Goal: Complete application form

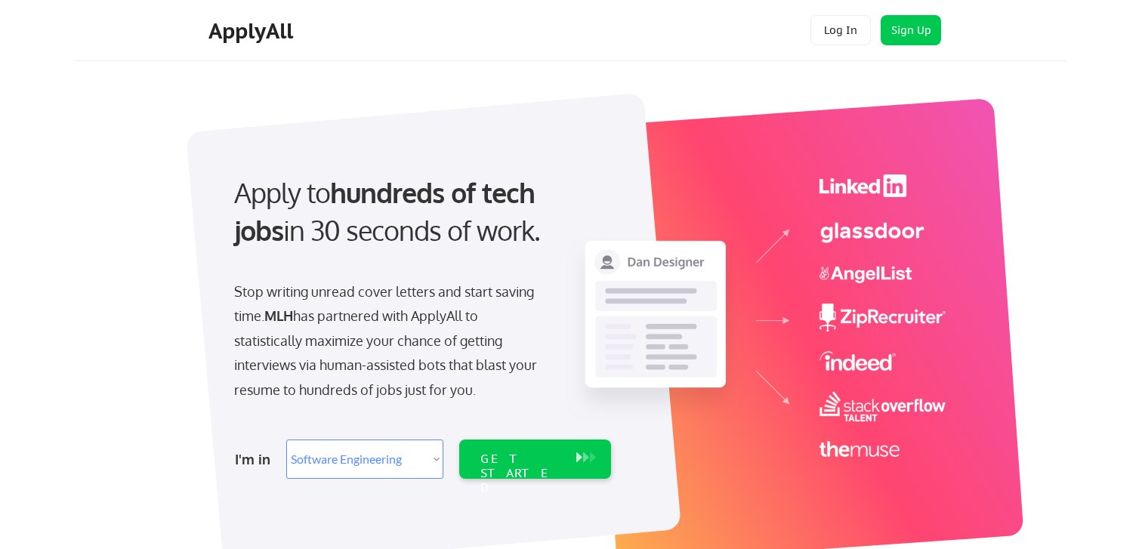
select select ""engineering""
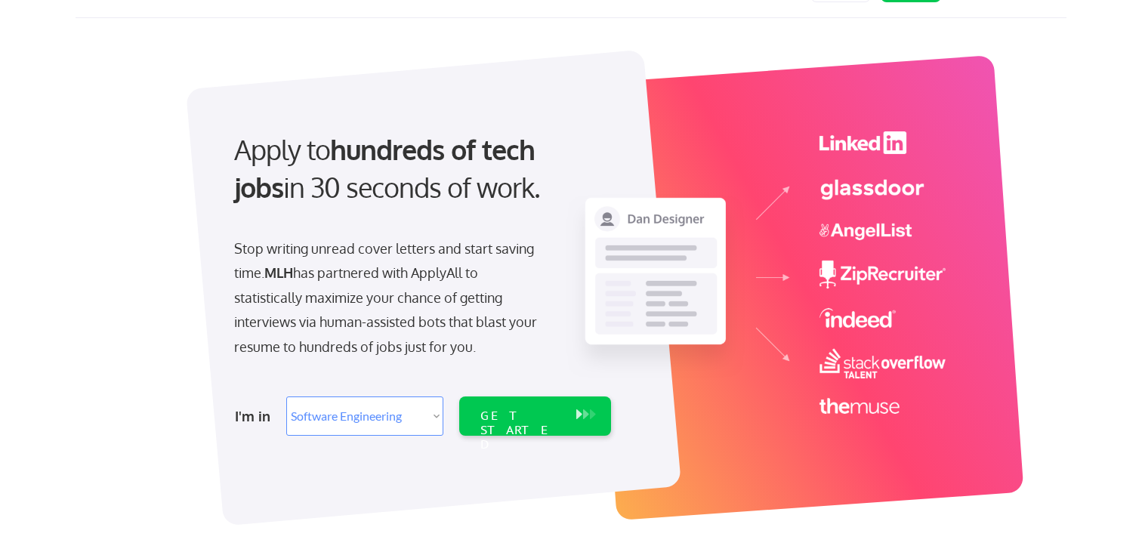
scroll to position [50, 0]
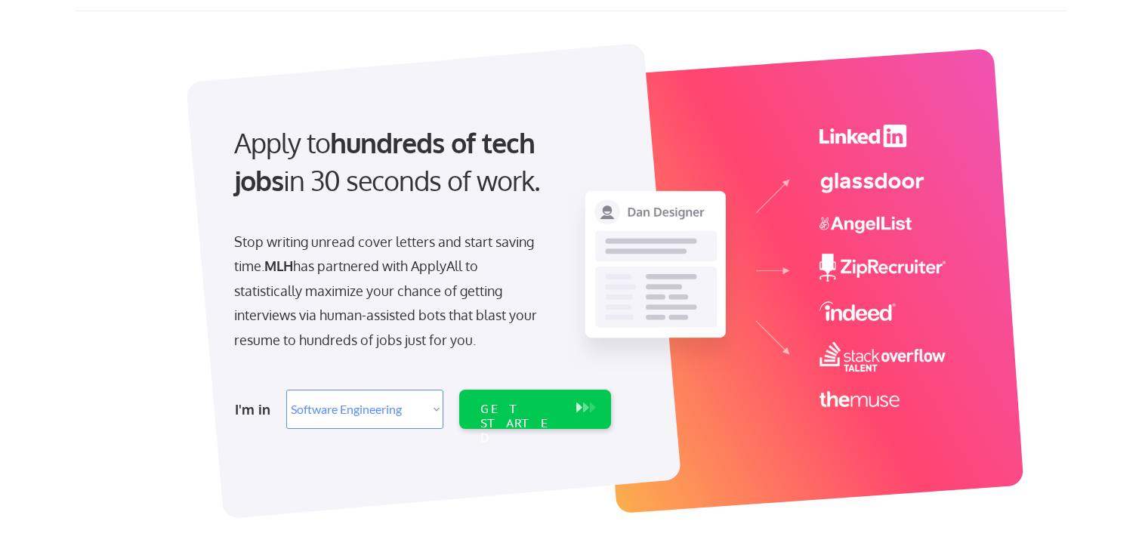
click at [413, 416] on select "Select Role Software Engineering Product Management Customer Success Sales UI/U…" at bounding box center [364, 409] width 157 height 39
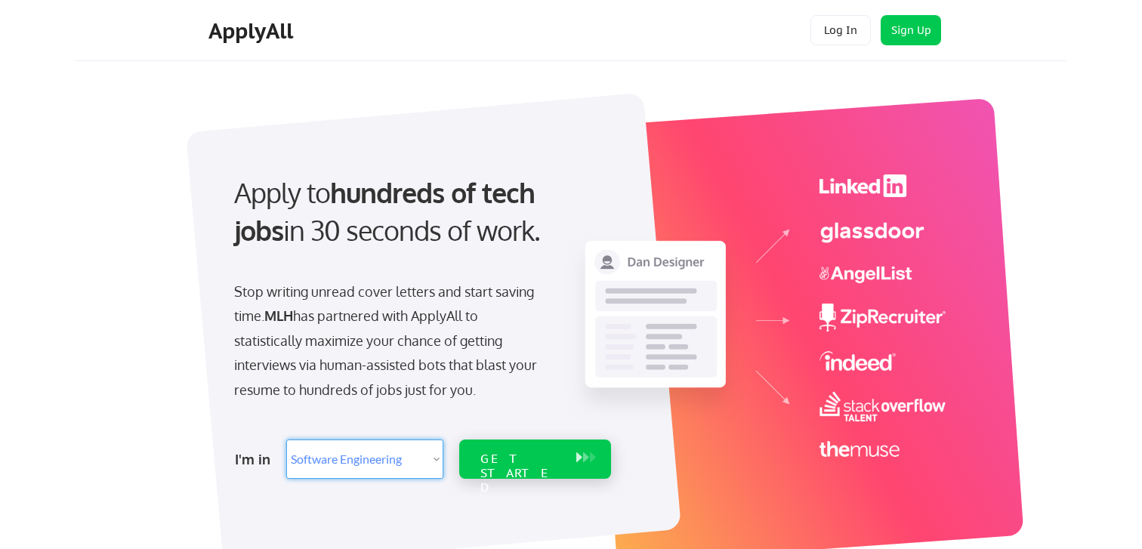
click at [530, 462] on div "GET STARTED" at bounding box center [520, 474] width 81 height 44
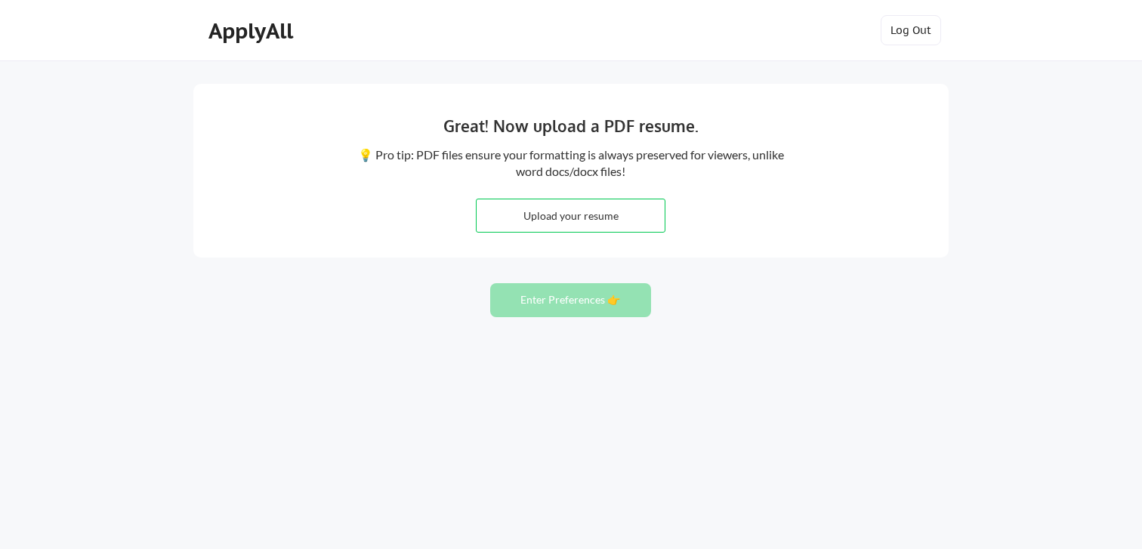
click at [632, 212] on input "file" at bounding box center [571, 215] width 188 height 32
type input "C:\fakepath\Saanvi_Kakde_Resume09_02_2025.pdf"
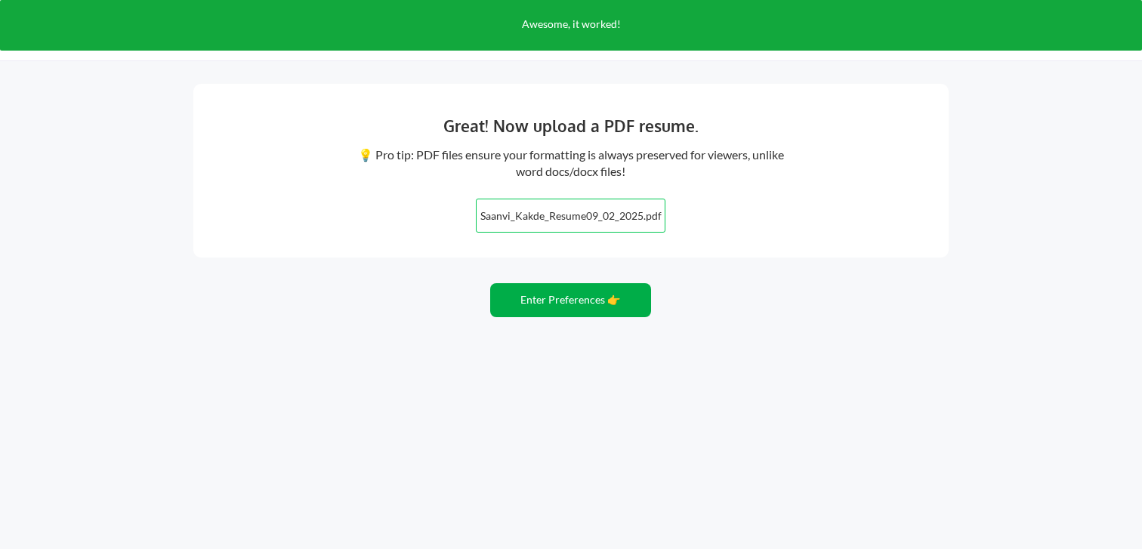
click at [609, 297] on button "Enter Preferences 👉" at bounding box center [570, 300] width 161 height 34
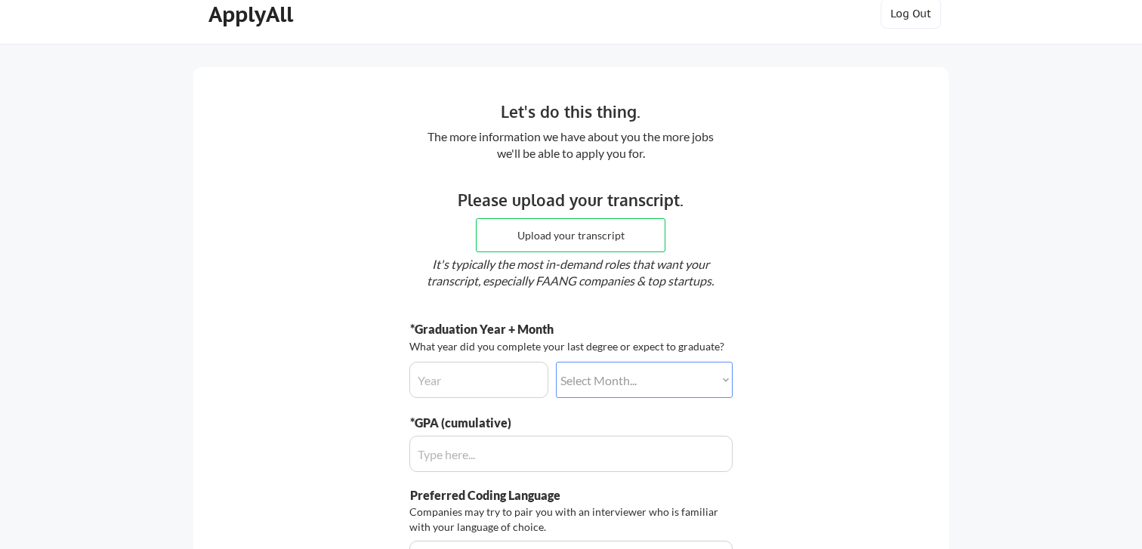
scroll to position [20, 0]
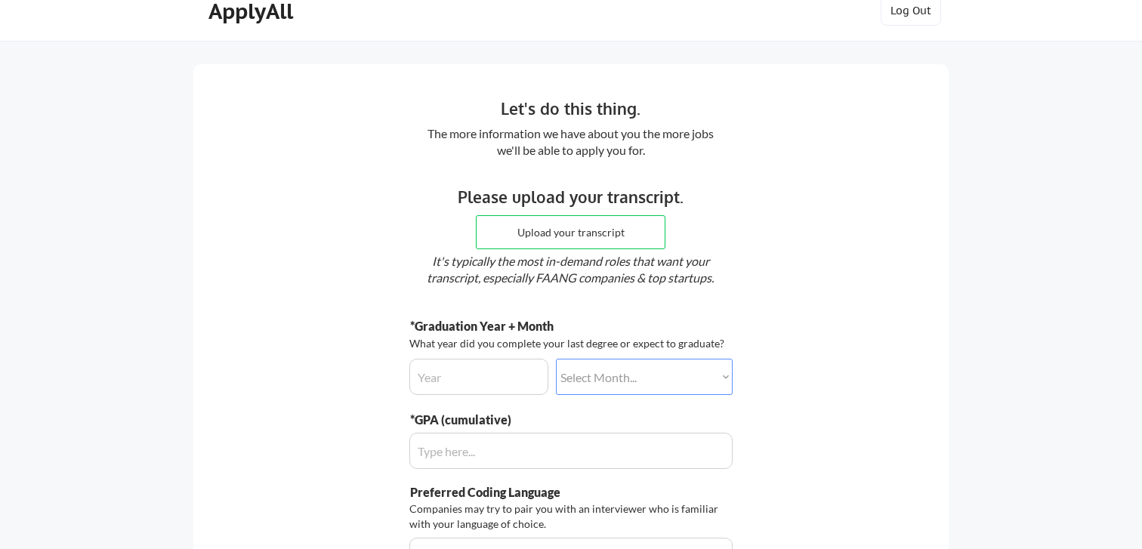
click at [531, 237] on input "file" at bounding box center [571, 232] width 188 height 32
type input "C:\fakepath\SSR_TSRPT (4).pdf"
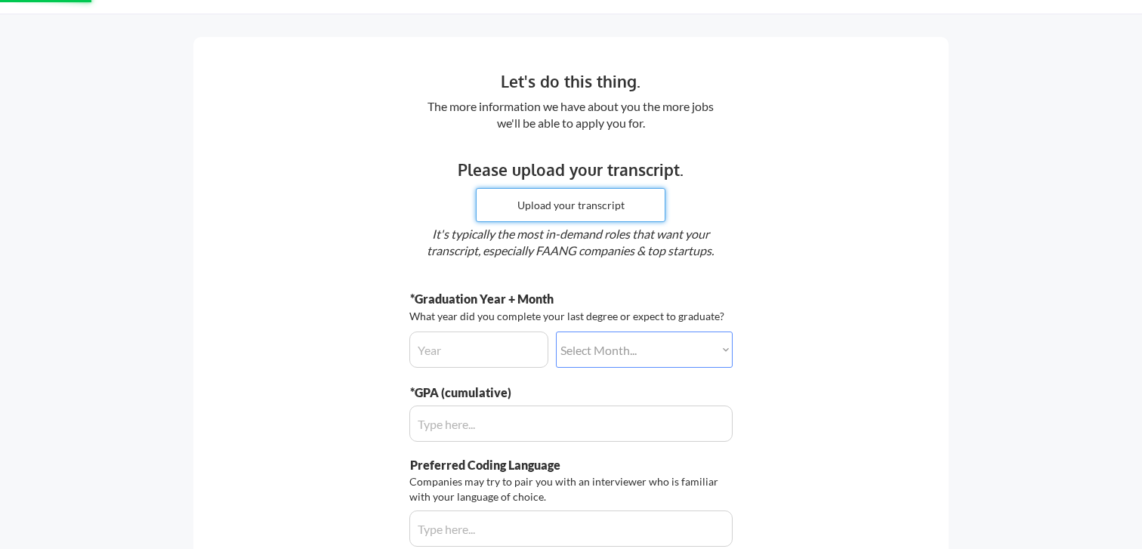
scroll to position [54, 0]
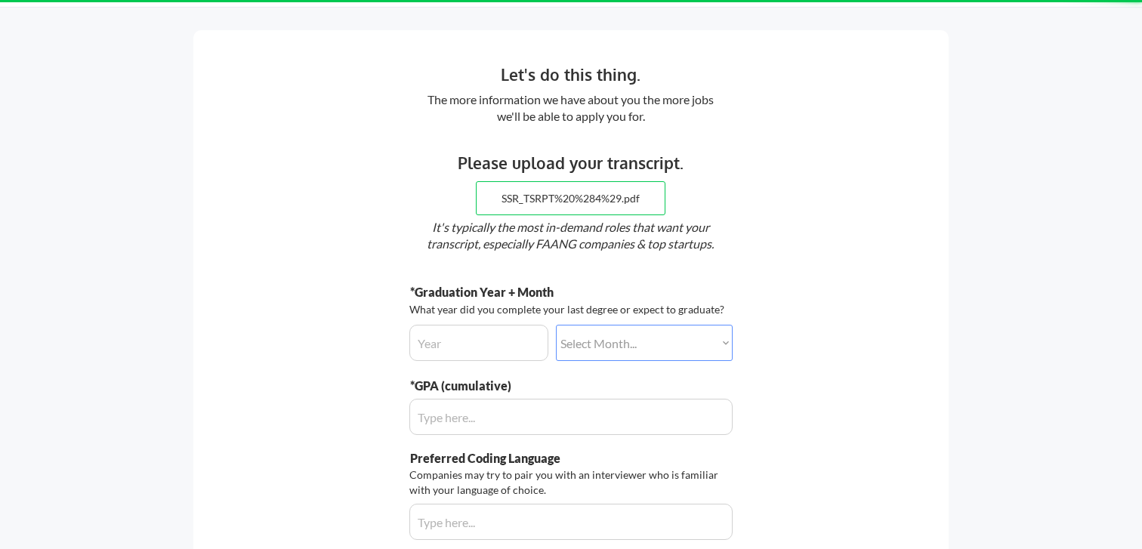
click at [465, 348] on input "input" at bounding box center [478, 343] width 139 height 36
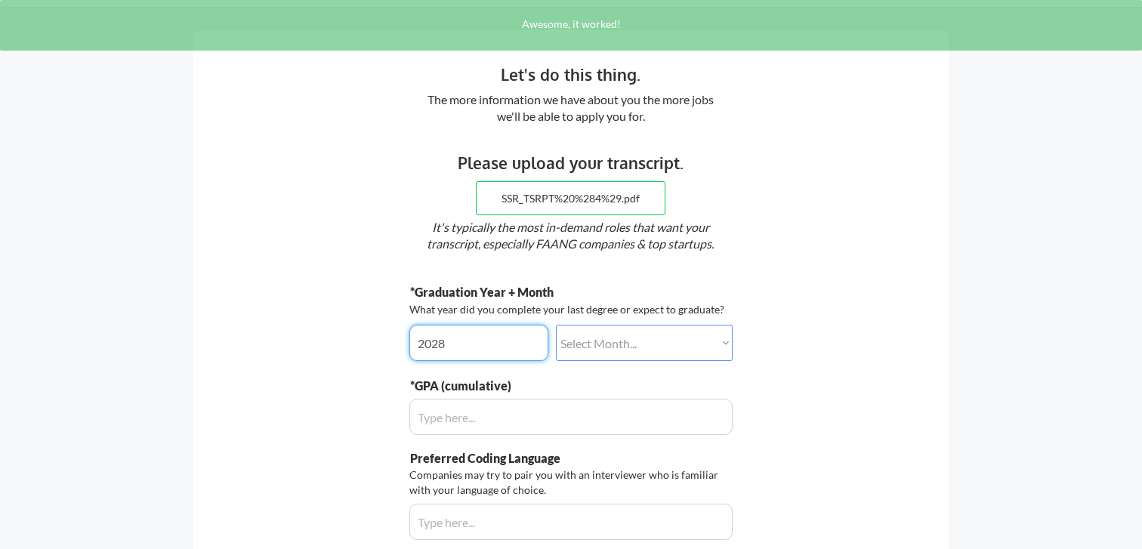
type input "2028"
click at [598, 351] on select "Select Month... January February March April May June July August September Oct…" at bounding box center [644, 343] width 177 height 36
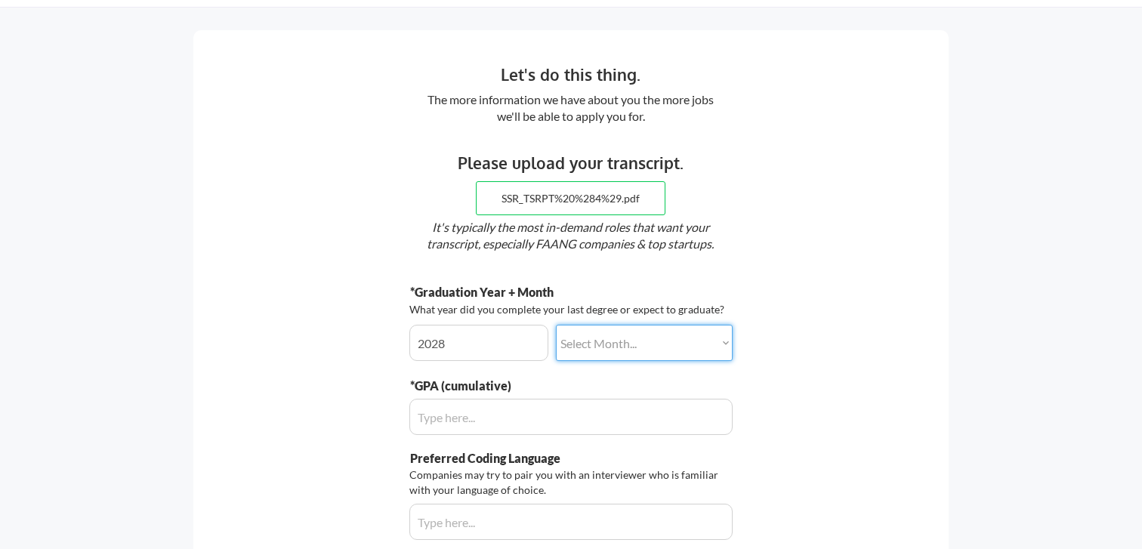
select select ""may""
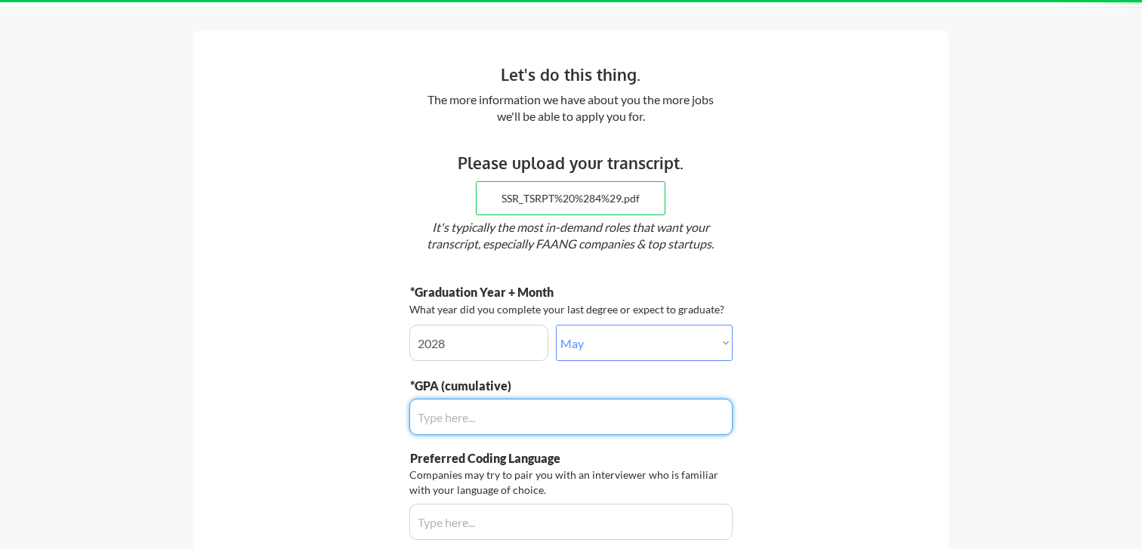
click at [518, 416] on input "input" at bounding box center [570, 417] width 323 height 36
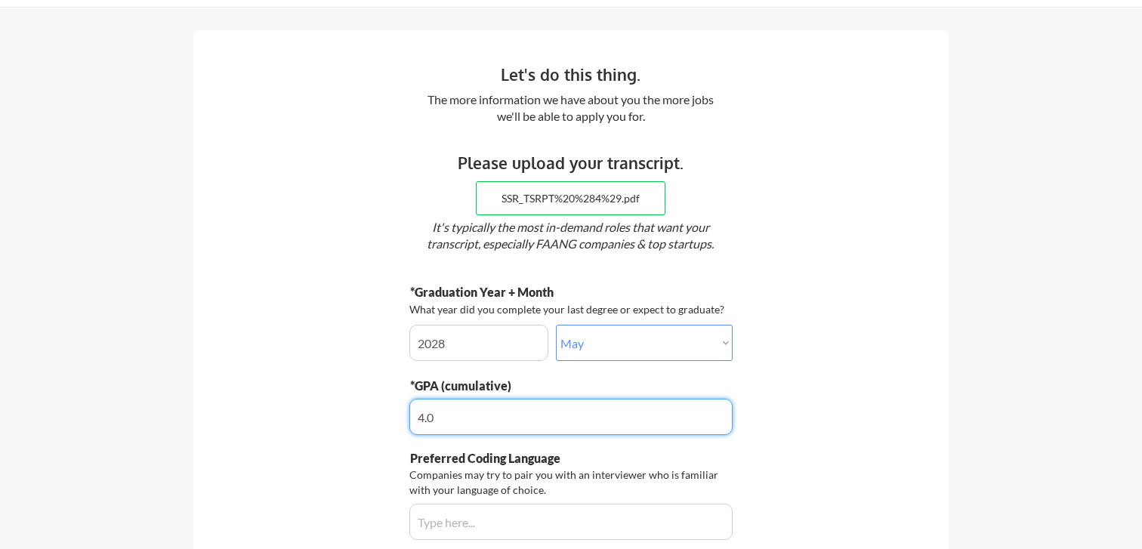
click at [506, 416] on input "input" at bounding box center [570, 417] width 323 height 36
click at [474, 416] on input "input" at bounding box center [570, 417] width 323 height 36
type input "4.0"
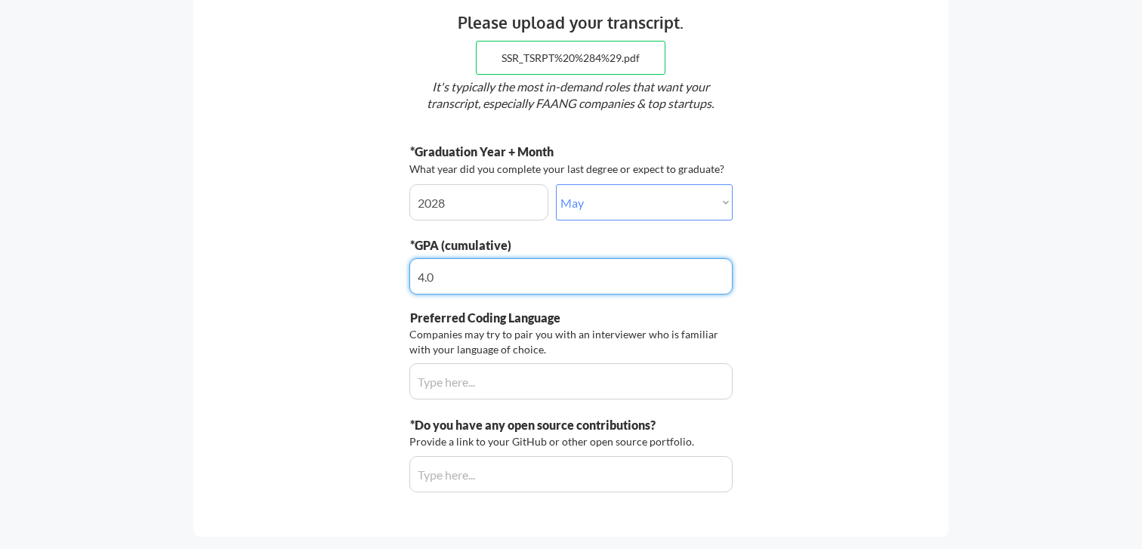
scroll to position [267, 0]
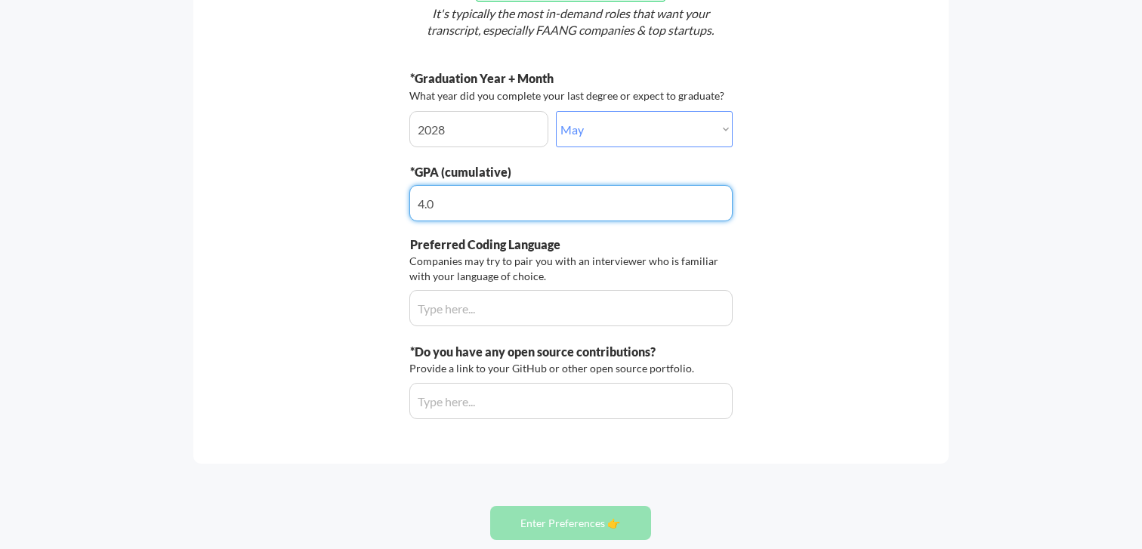
click at [528, 308] on input "input" at bounding box center [570, 308] width 323 height 36
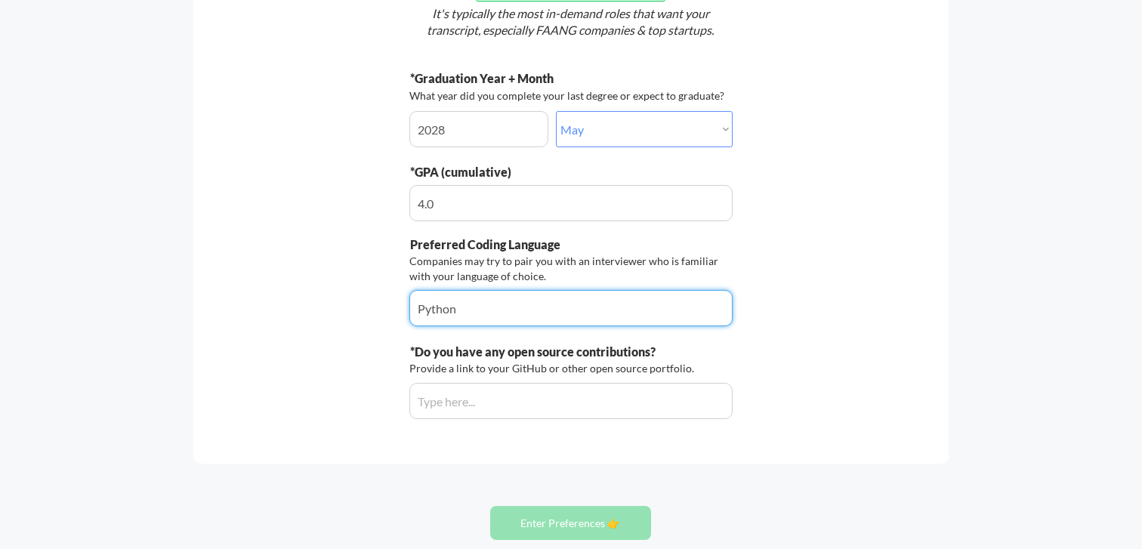
type input "Python"
click at [375, 337] on div "Let's do this thing. The more information we have about you the more jobs we'll…" at bounding box center [570, 139] width 755 height 647
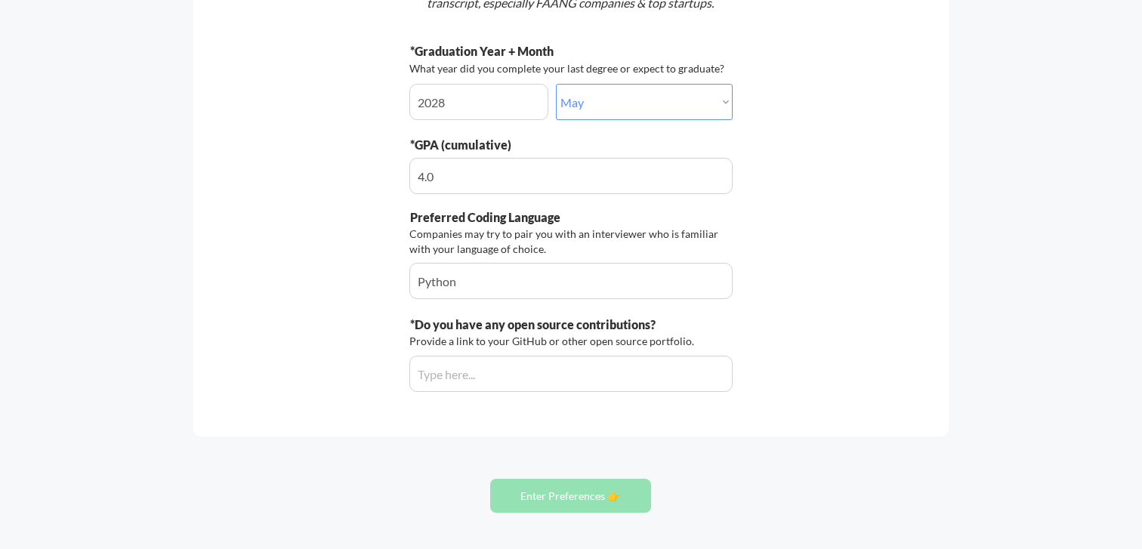
click at [504, 377] on input "input" at bounding box center [570, 374] width 323 height 36
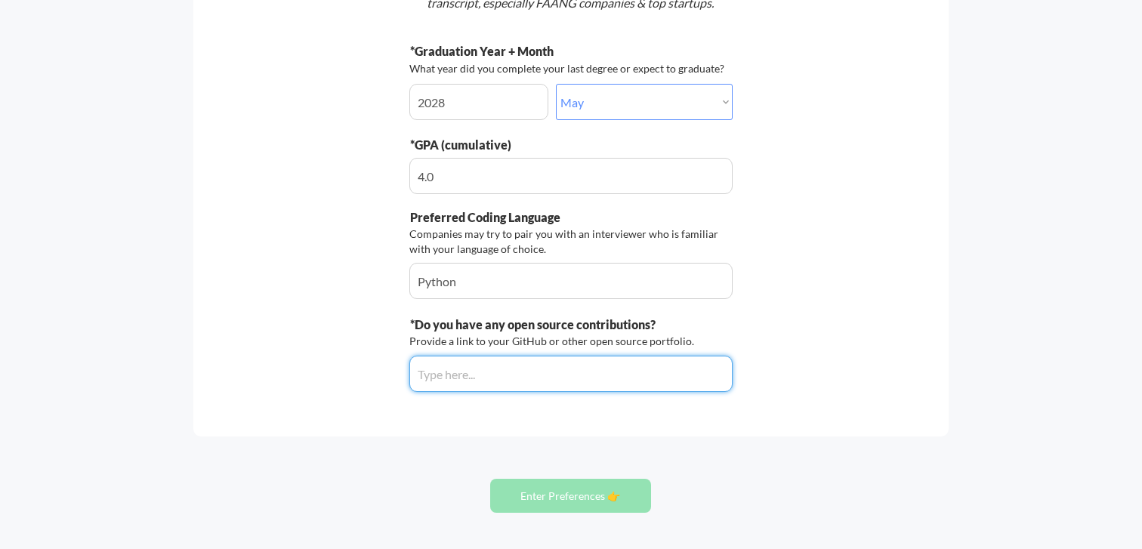
paste input "https://github.com/saanvikakde"
type input "https://github.com/saanvikakde"
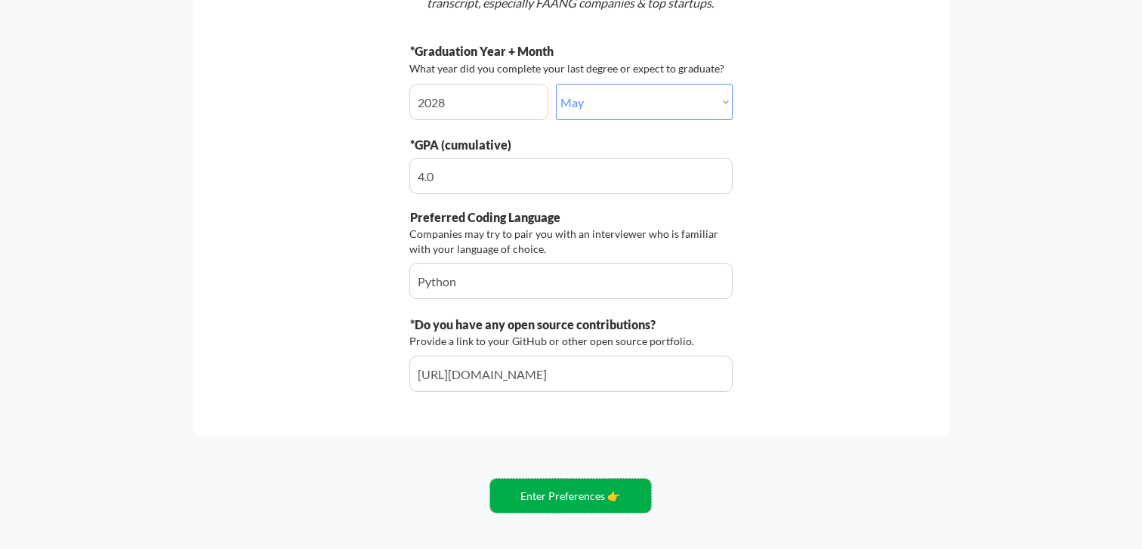
click at [570, 492] on button "Enter Preferences 👉" at bounding box center [570, 496] width 161 height 34
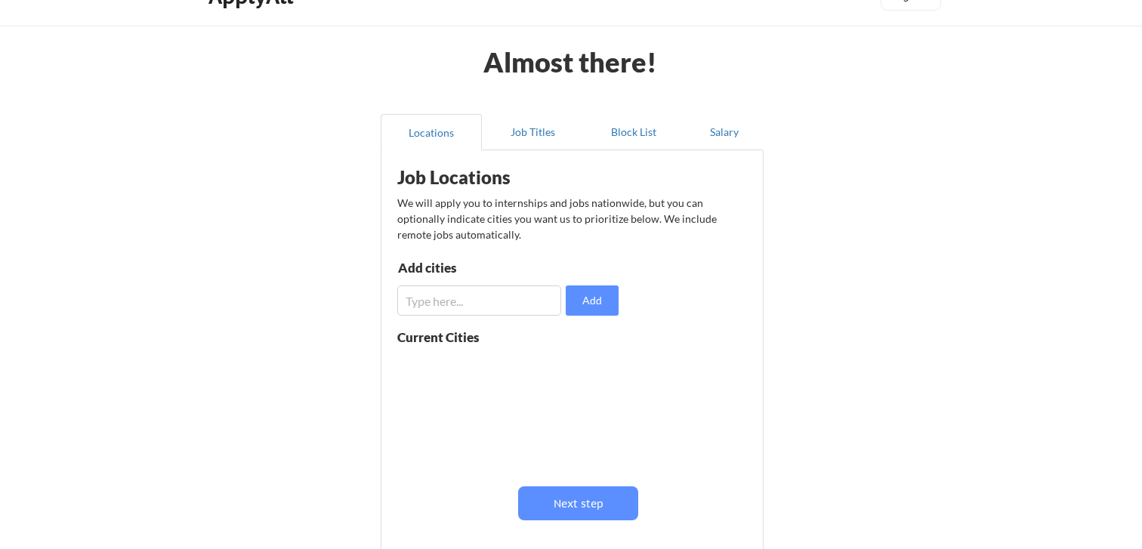
scroll to position [60, 0]
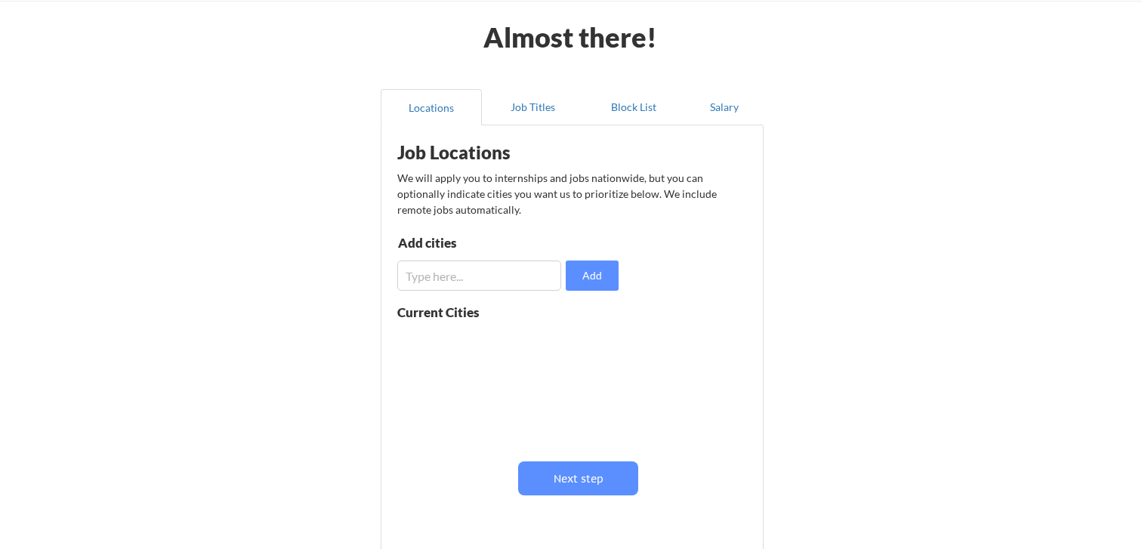
click at [521, 277] on input "input" at bounding box center [479, 276] width 164 height 30
type input "[US_STATE]"
click at [478, 270] on input "input" at bounding box center [479, 276] width 164 height 30
type input "[GEOGRAPHIC_DATA]"
click at [478, 270] on input "input" at bounding box center [479, 276] width 164 height 30
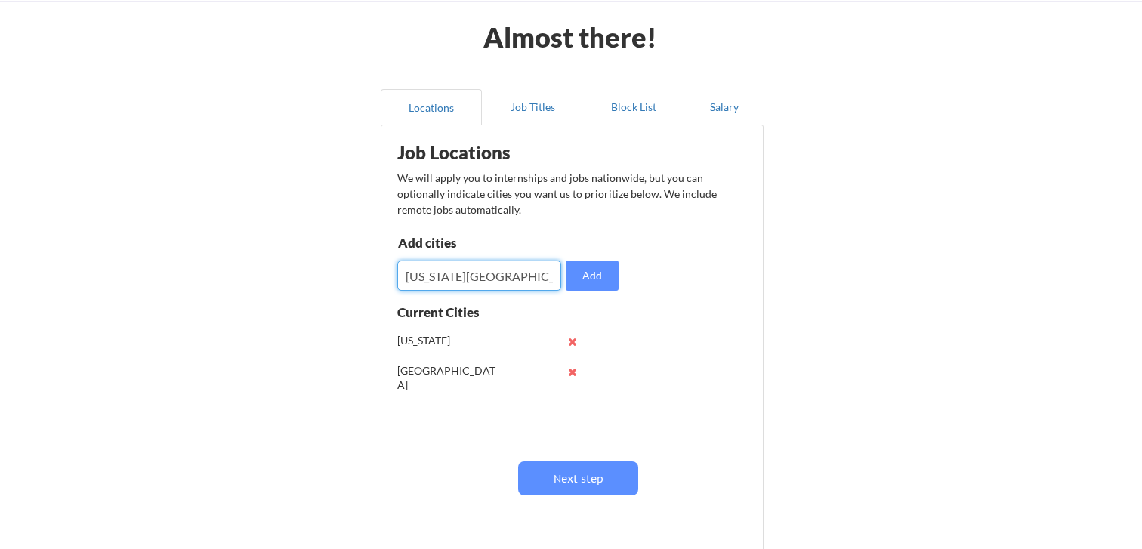
type input "[US_STATE][GEOGRAPHIC_DATA]"
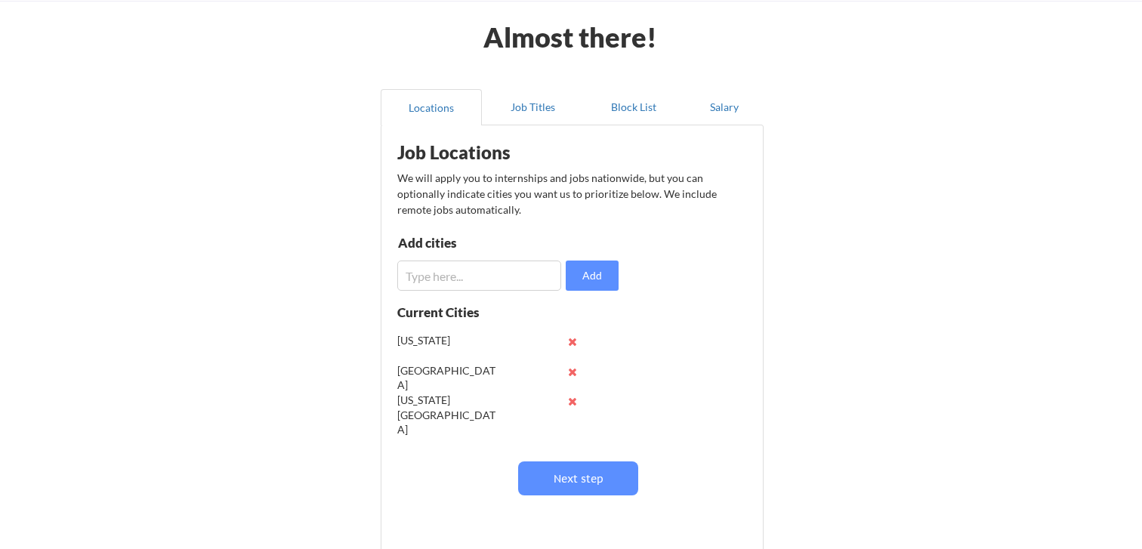
click at [502, 268] on input "input" at bounding box center [479, 276] width 164 height 30
type input "Norfolk"
click at [495, 267] on input "input" at bounding box center [479, 276] width 164 height 30
type input "Tempe"
click at [495, 267] on input "input" at bounding box center [479, 276] width 164 height 30
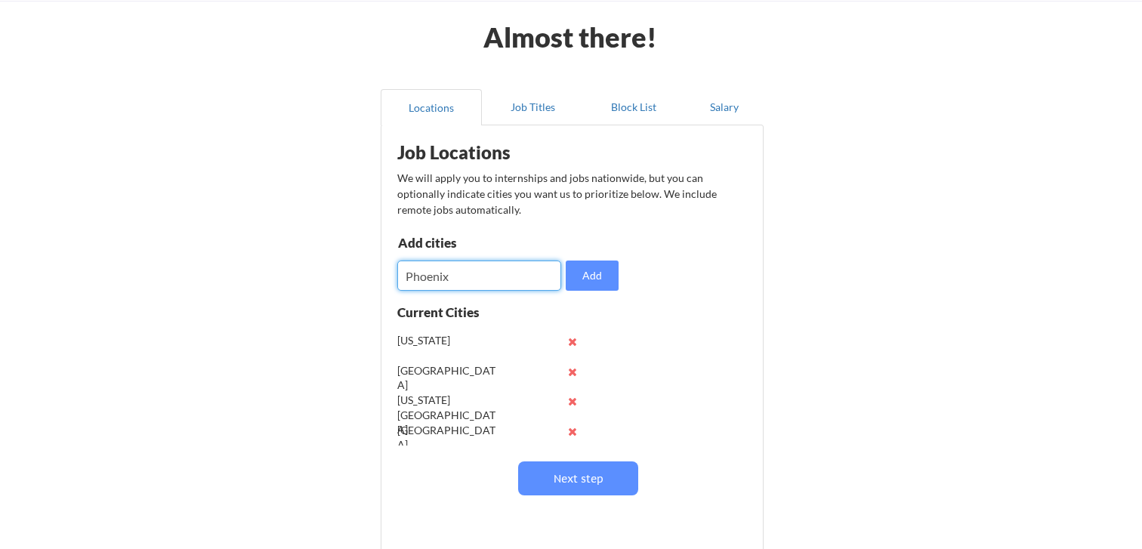
type input "Phoenix"
click at [488, 258] on div "Add cities Add" at bounding box center [510, 263] width 226 height 54
click at [604, 269] on button "Add" at bounding box center [592, 276] width 53 height 30
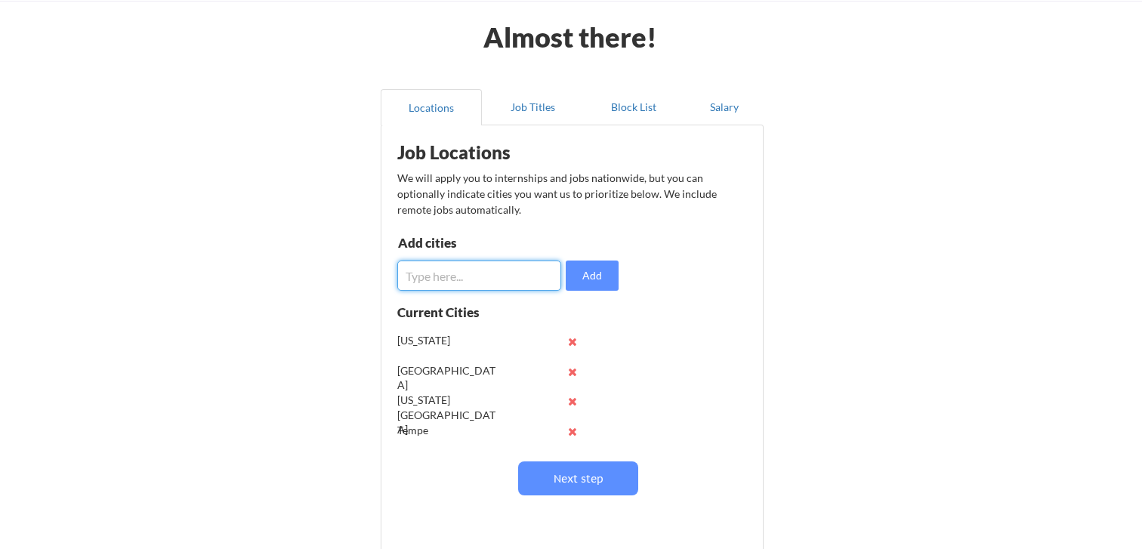
click at [507, 269] on input "input" at bounding box center [479, 276] width 164 height 30
click at [428, 265] on input "input" at bounding box center [479, 276] width 164 height 30
type input "[GEOGRAPHIC_DATA]"
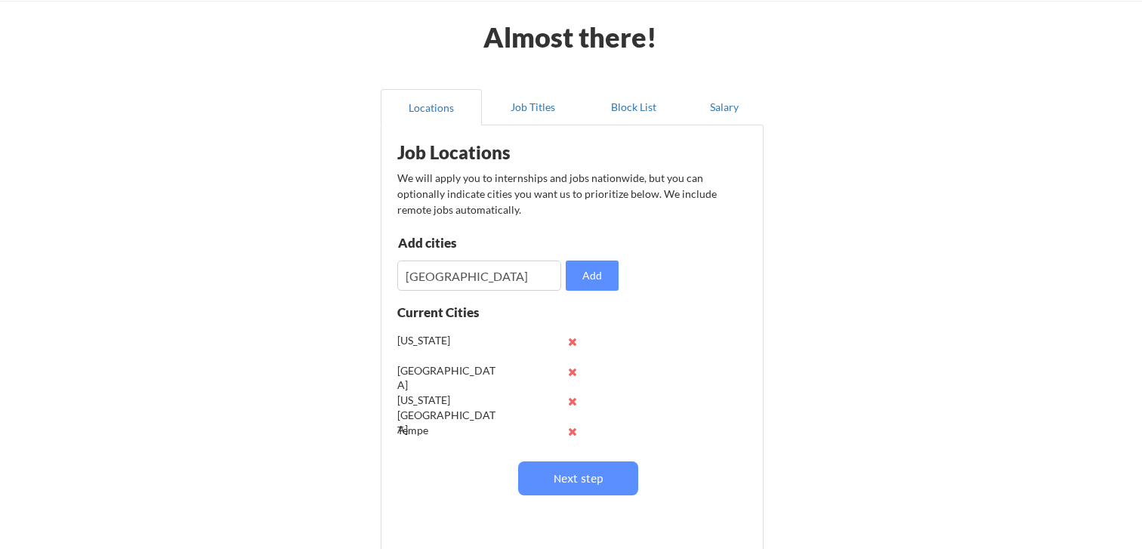
click at [587, 294] on div "Job Locations We will apply you to internships and jobs nationwide, but you can…" at bounding box center [575, 336] width 372 height 406
click at [581, 277] on button "Add" at bounding box center [592, 276] width 53 height 30
click at [495, 267] on input "input" at bounding box center [479, 276] width 164 height 30
click at [454, 285] on input "input" at bounding box center [479, 276] width 164 height 30
type input "[US_STATE]"
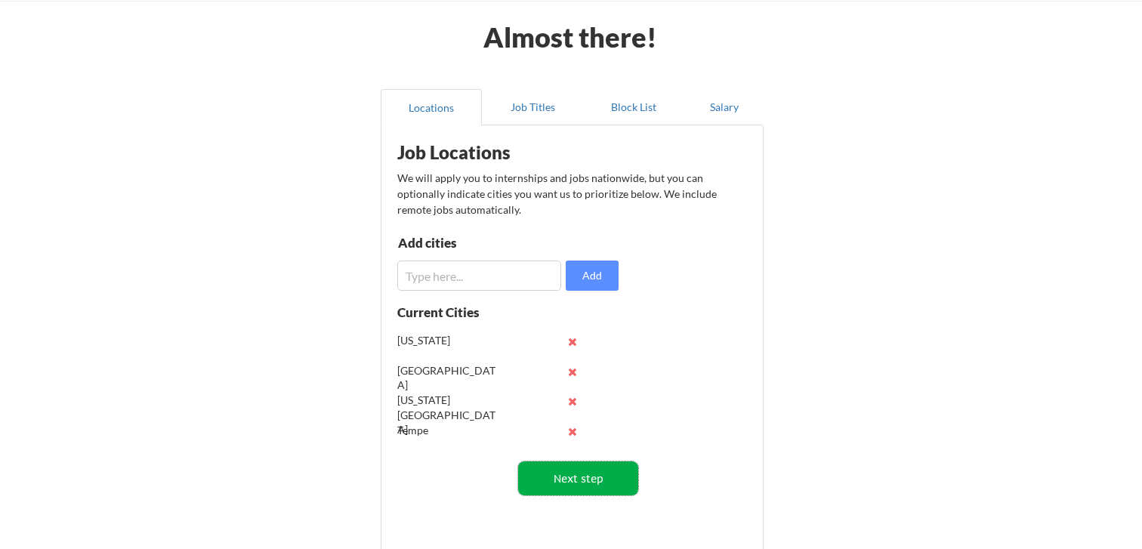
click at [548, 490] on button "Next step" at bounding box center [578, 479] width 120 height 34
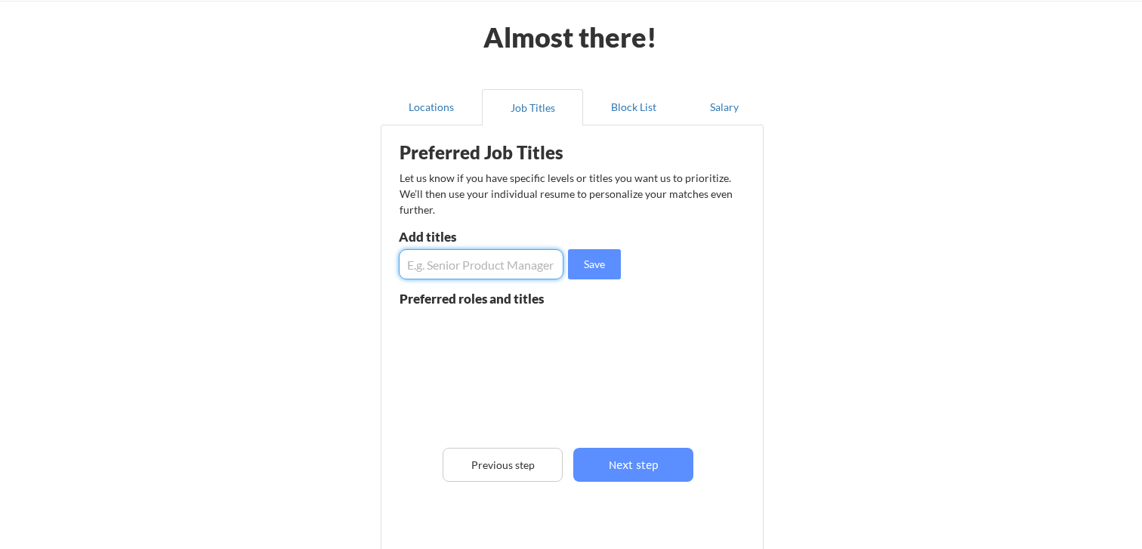
click at [494, 257] on input "input" at bounding box center [481, 264] width 165 height 30
type input "Software Engineering Intern"
click at [574, 329] on button at bounding box center [574, 328] width 11 height 11
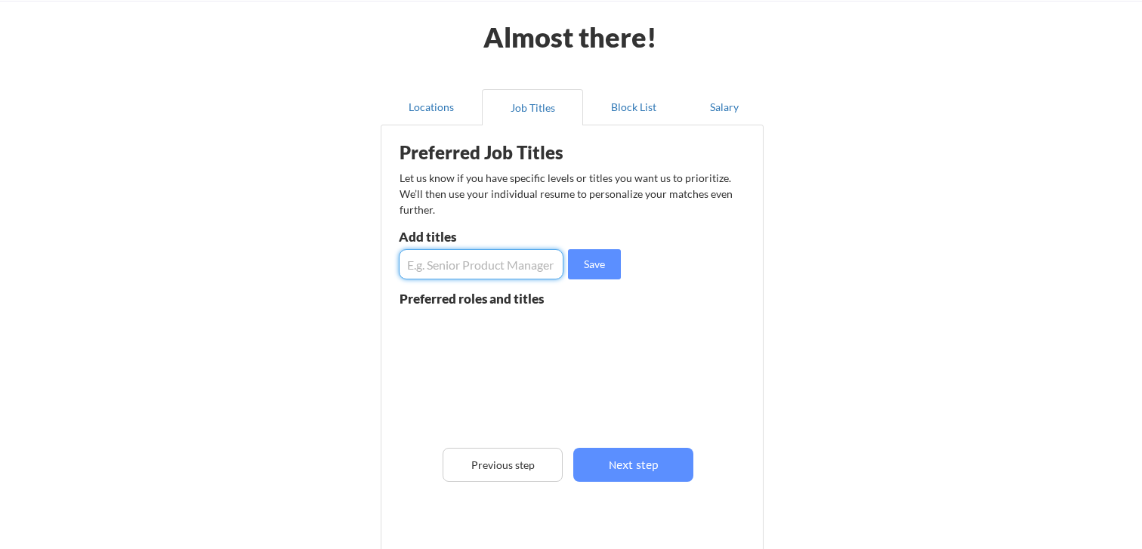
click at [490, 261] on input "input" at bounding box center [481, 264] width 165 height 30
click at [497, 261] on input "input" at bounding box center [481, 264] width 165 height 30
type input "Software Engineering Intern"
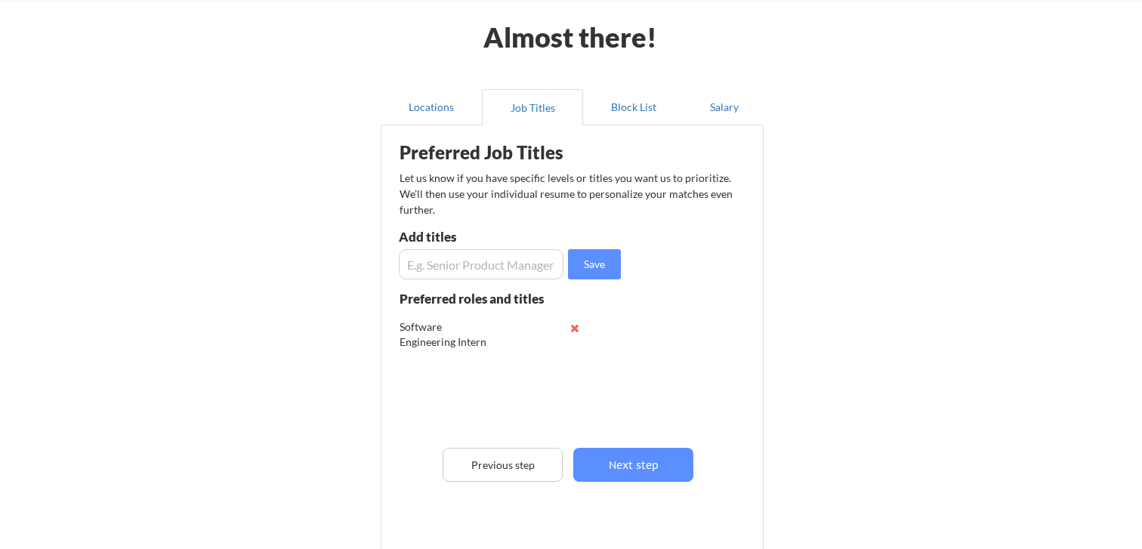
click at [482, 260] on input "input" at bounding box center [481, 264] width 165 height 30
type input "Production Engineering Intern"
click at [589, 273] on button "Save" at bounding box center [594, 264] width 53 height 30
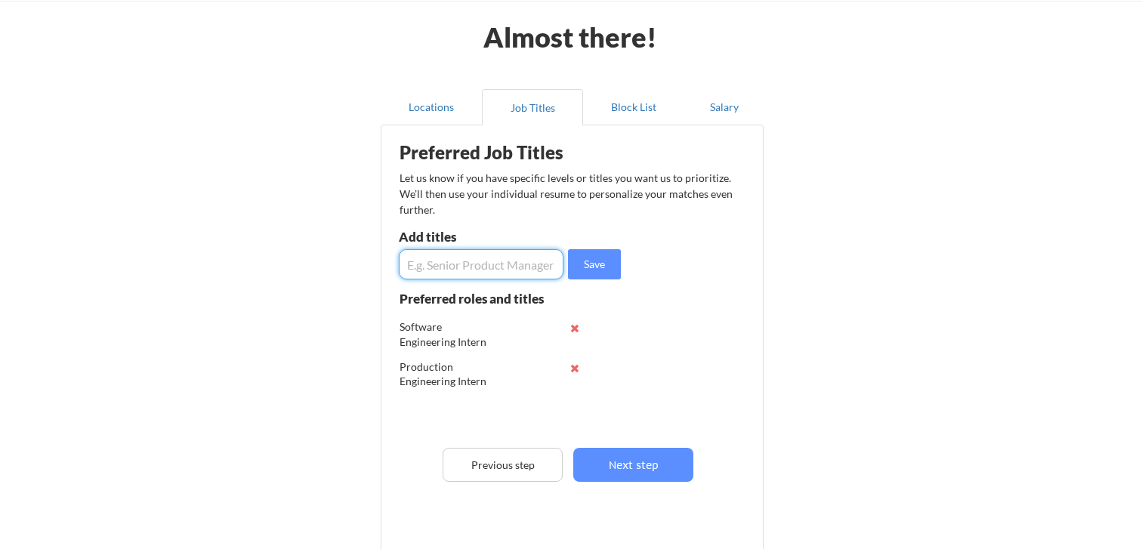
click at [505, 268] on input "input" at bounding box center [481, 264] width 165 height 30
type input "Software Engineer"
click at [575, 412] on button at bounding box center [574, 407] width 11 height 11
click at [511, 268] on input "input" at bounding box center [481, 264] width 165 height 30
type input "Software Engineer Intern"
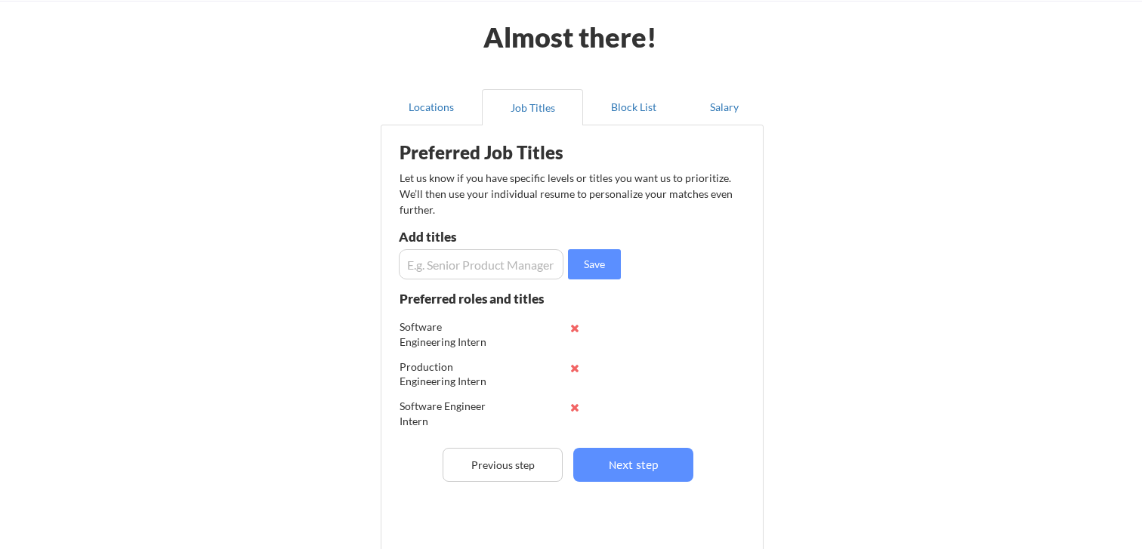
click at [511, 268] on input "input" at bounding box center [481, 264] width 165 height 30
type input "Production Engineer Intern"
click at [511, 268] on input "input" at bounding box center [481, 264] width 165 height 30
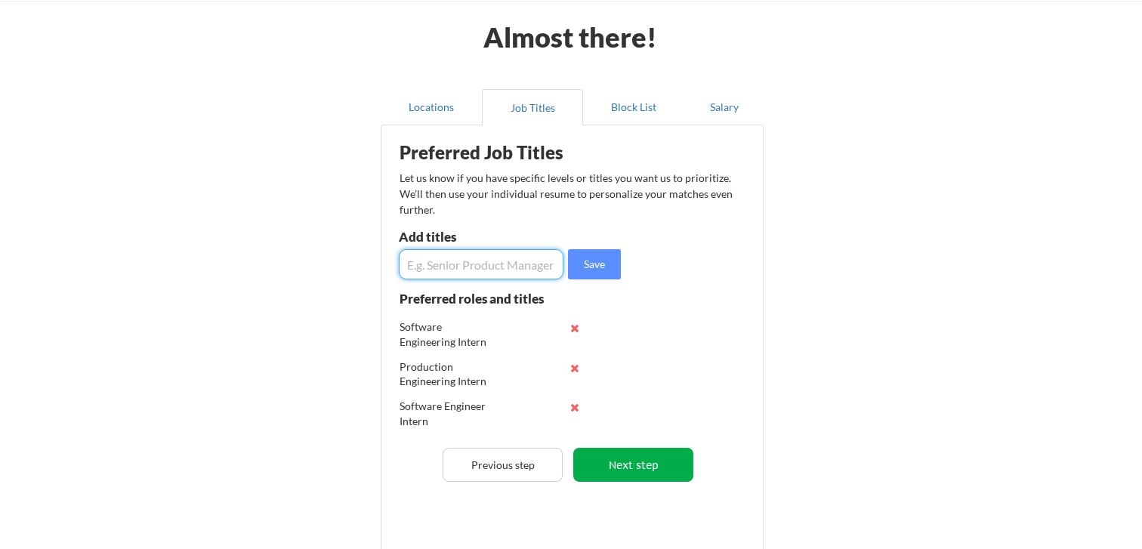
click at [625, 454] on button "Next step" at bounding box center [633, 465] width 120 height 34
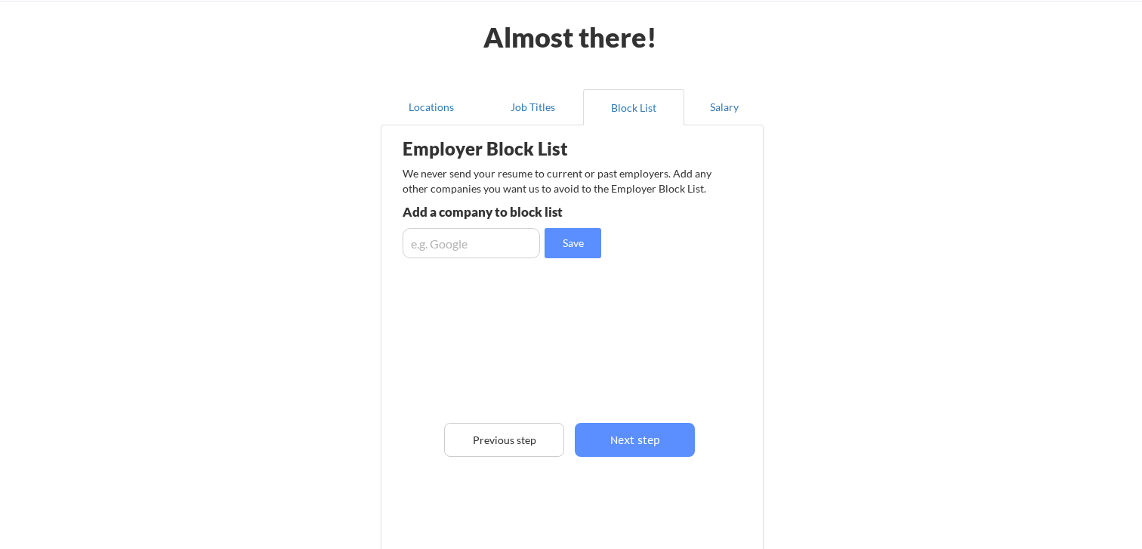
click at [487, 237] on input "input" at bounding box center [471, 243] width 137 height 30
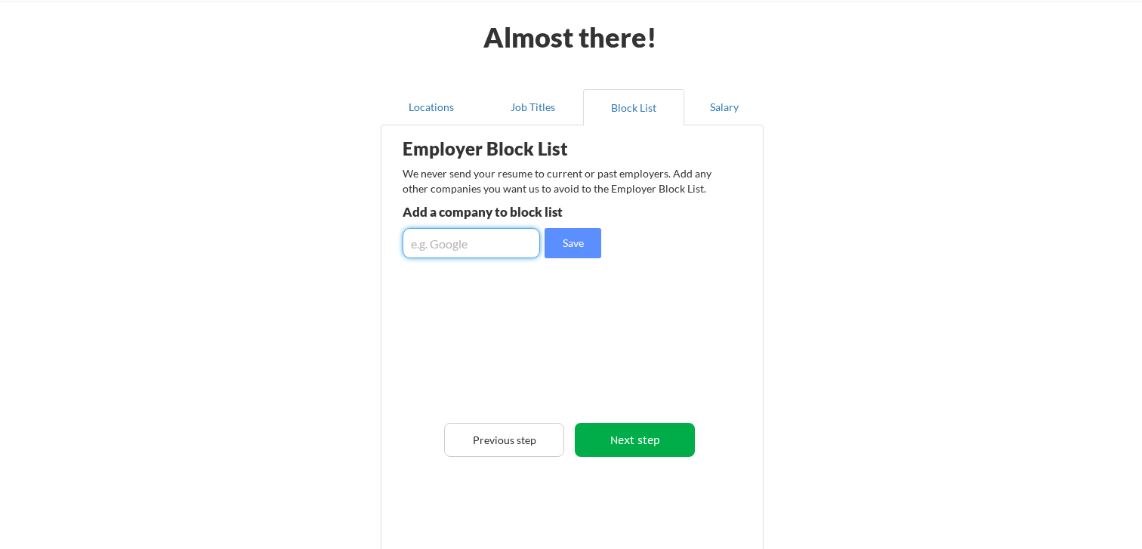
click at [607, 440] on button "Next step" at bounding box center [635, 440] width 120 height 34
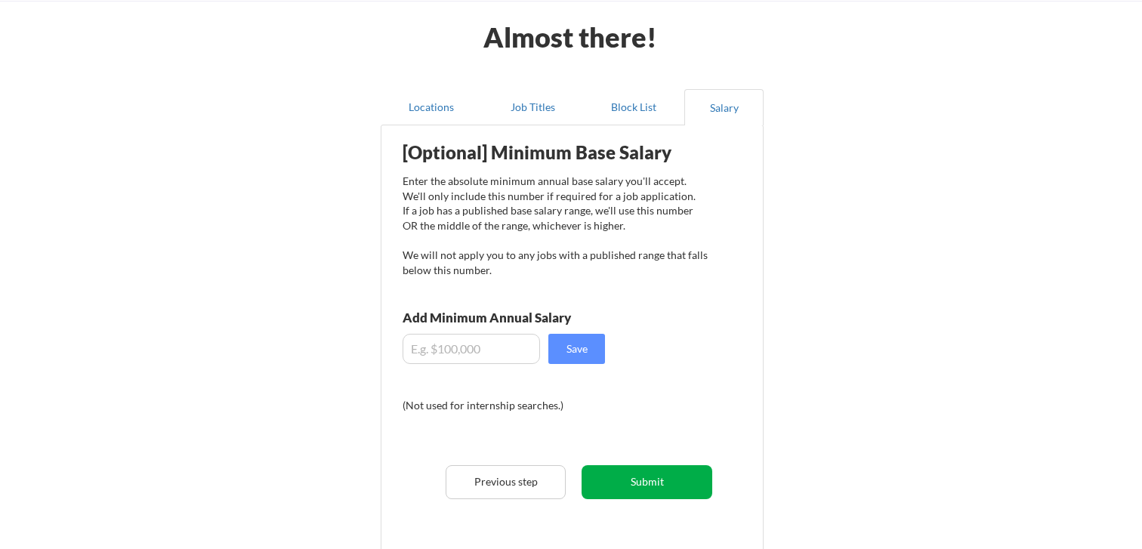
click at [626, 476] on button "Submit" at bounding box center [647, 482] width 131 height 34
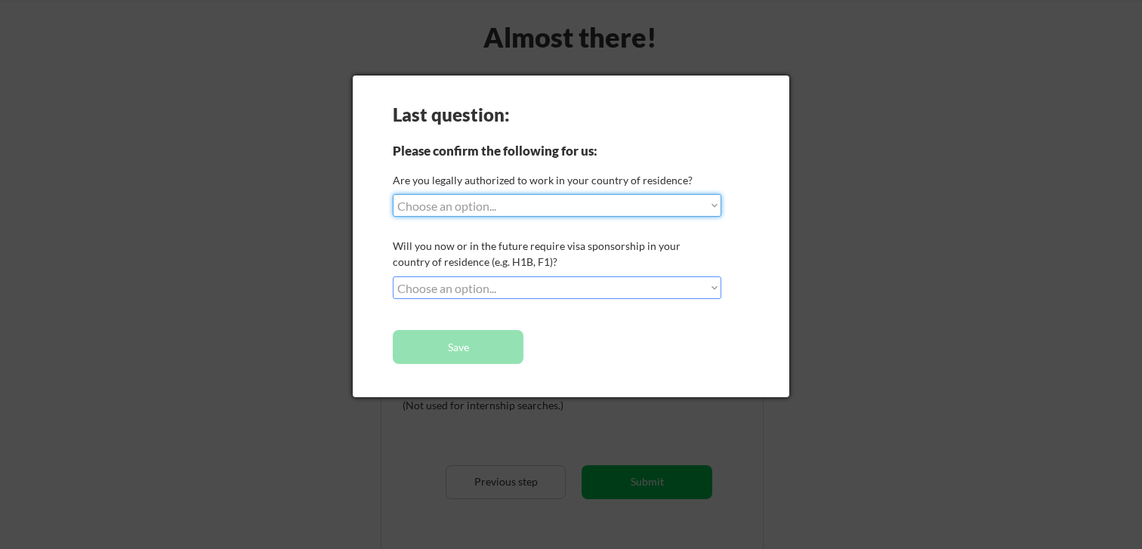
click at [588, 205] on select "Choose an option... Yes, I am a US Citizen Yes, I am a Canadian Citizen Yes, I …" at bounding box center [557, 205] width 329 height 23
select select ""yes__i_am_a_us_citizen""
click at [567, 289] on select "Choose an option... No, I will not need sponsorship Yes, I will need sponsorship" at bounding box center [557, 288] width 329 height 23
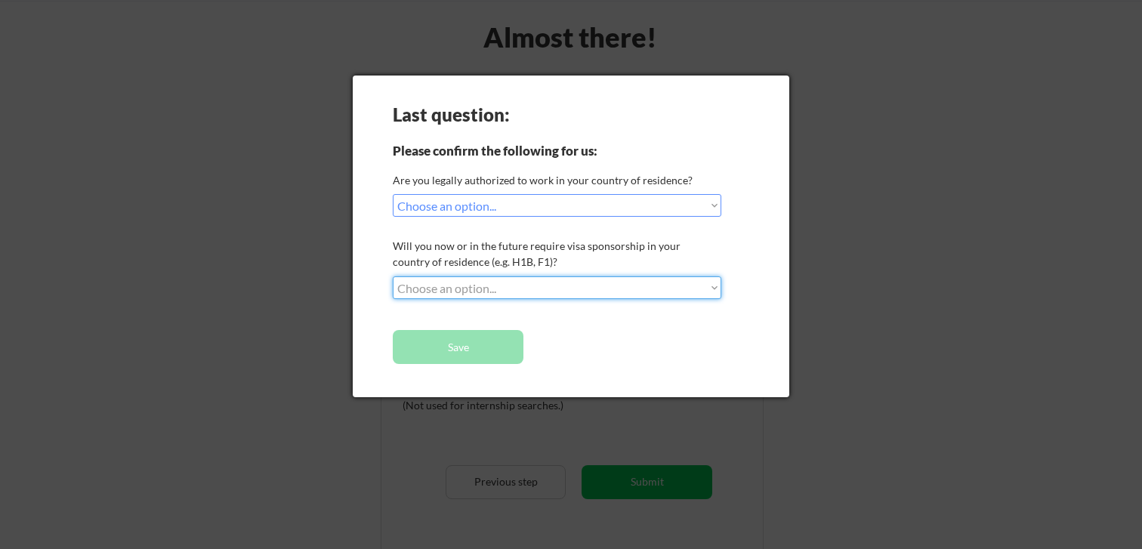
select select ""no__i_will_not_need_sponsorship""
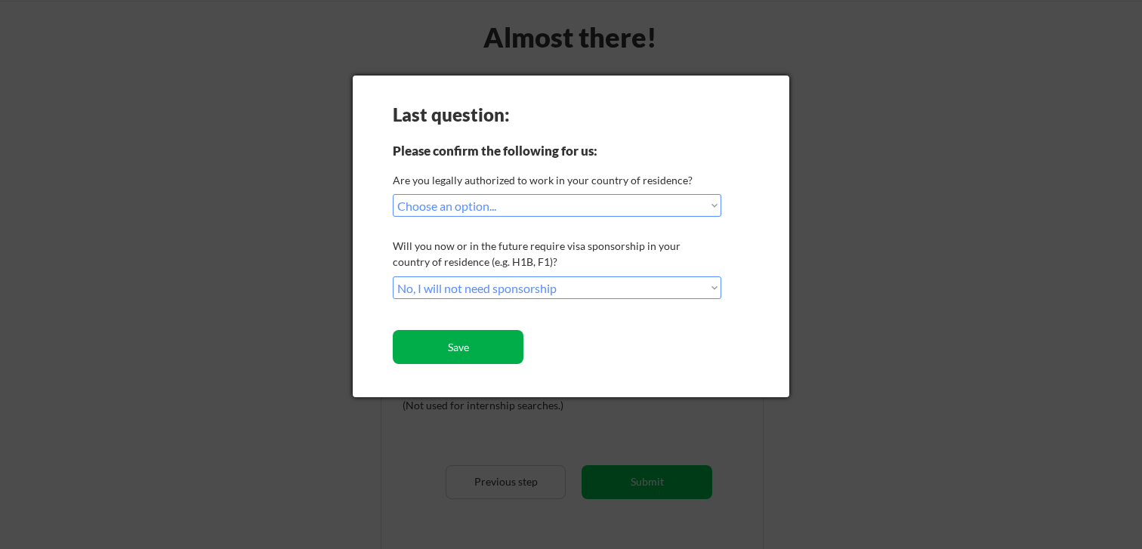
click at [471, 346] on button "Save" at bounding box center [458, 347] width 131 height 34
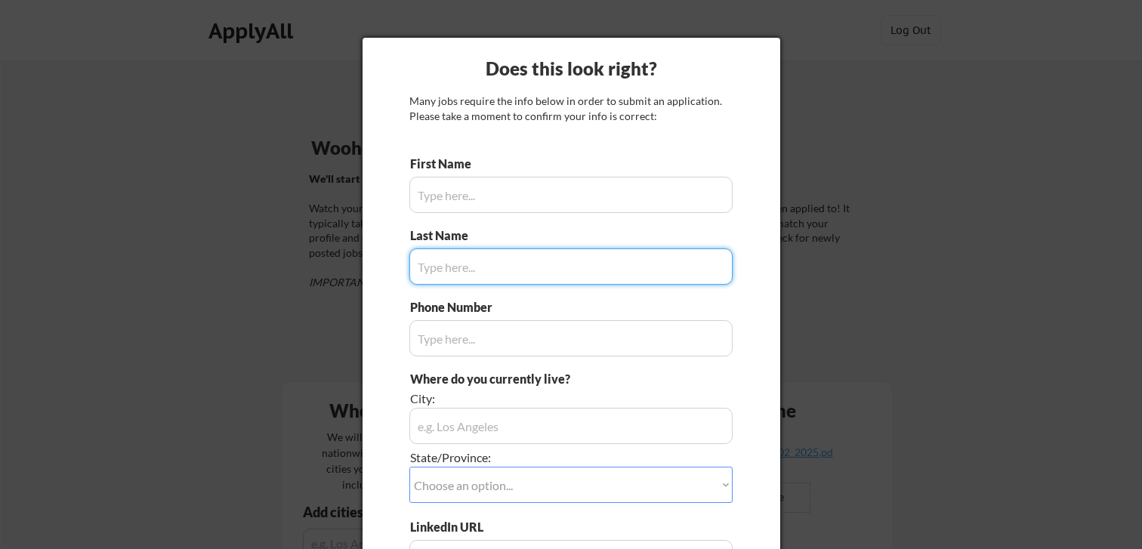
click at [469, 202] on input "input" at bounding box center [570, 195] width 323 height 36
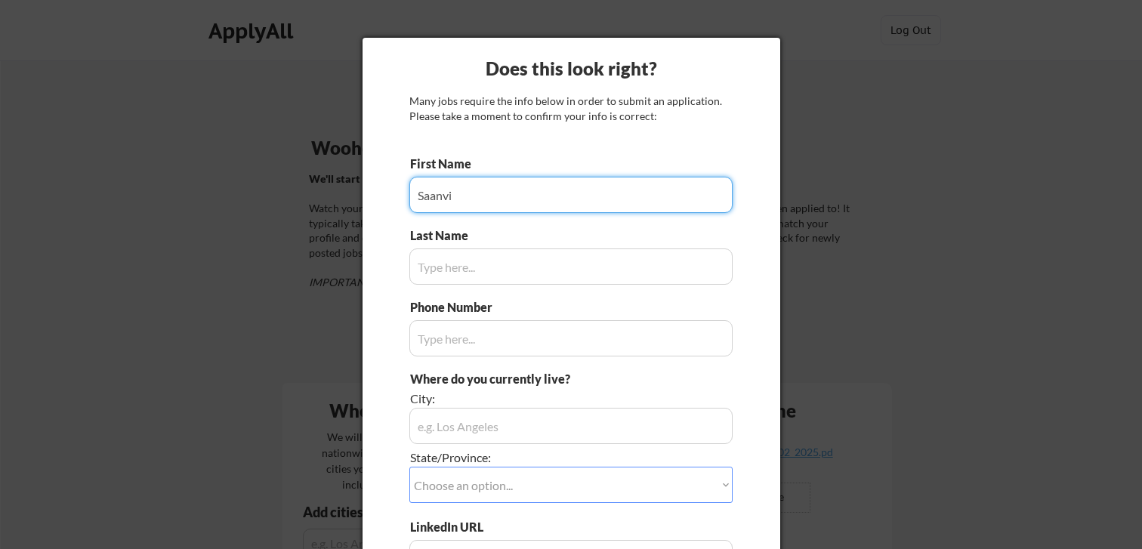
type input "Saanvi"
click at [453, 287] on div "First Name Last Name Phone Number Where do you currently live? City: State/Prov…" at bounding box center [570, 411] width 323 height 510
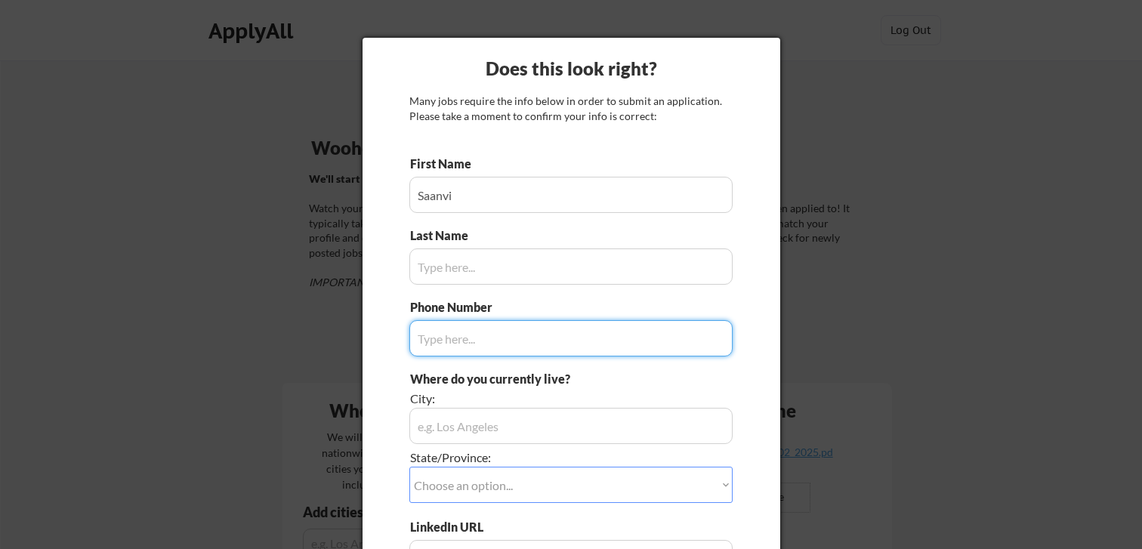
click at [450, 268] on input "input" at bounding box center [570, 267] width 323 height 36
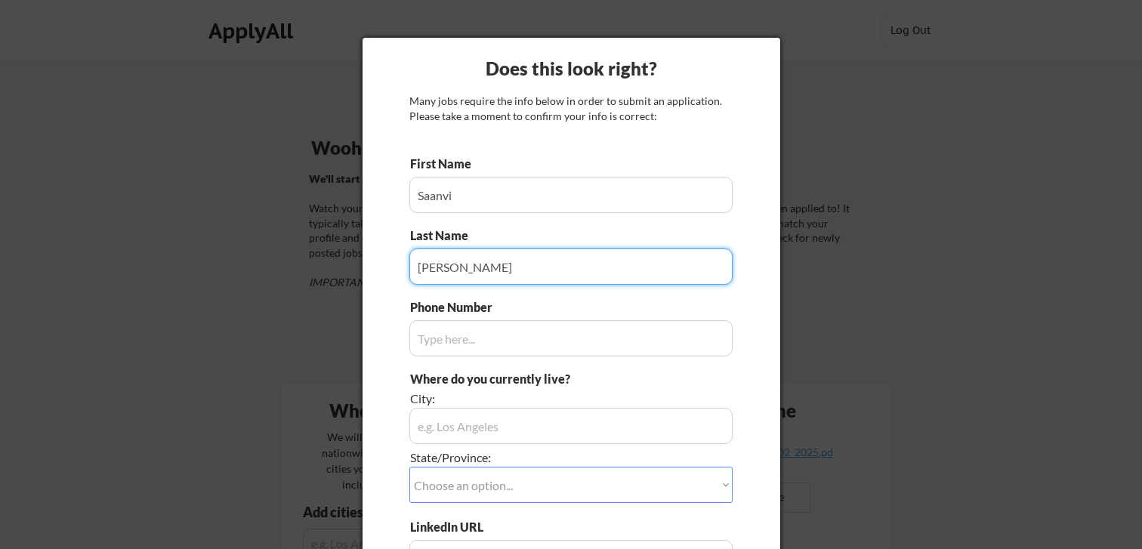
type input "[PERSON_NAME]"
click at [465, 339] on input "input" at bounding box center [570, 338] width 323 height 36
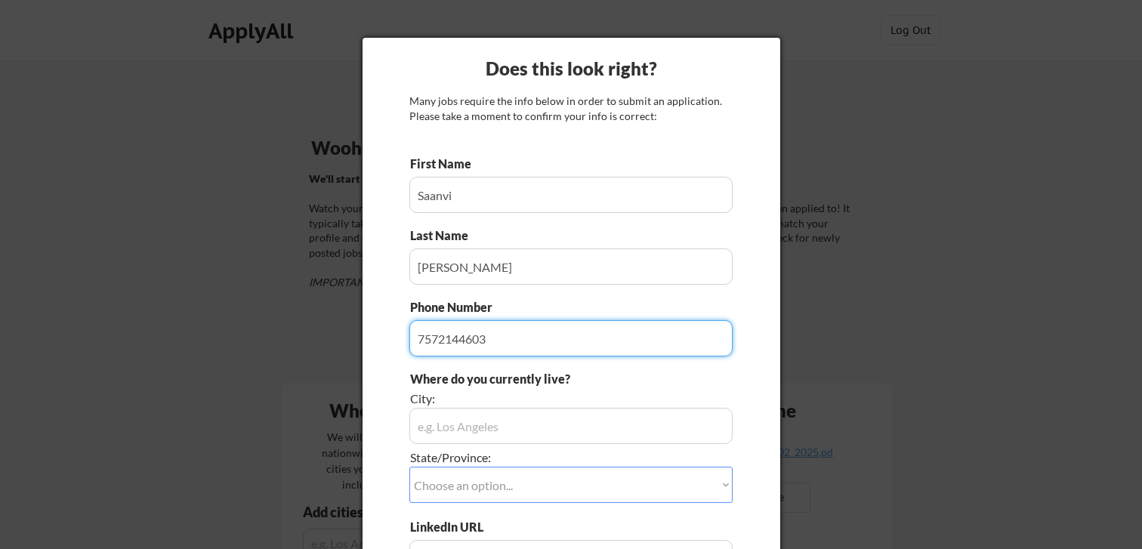
type input "7572144603"
click at [480, 434] on input "input" at bounding box center [570, 426] width 323 height 36
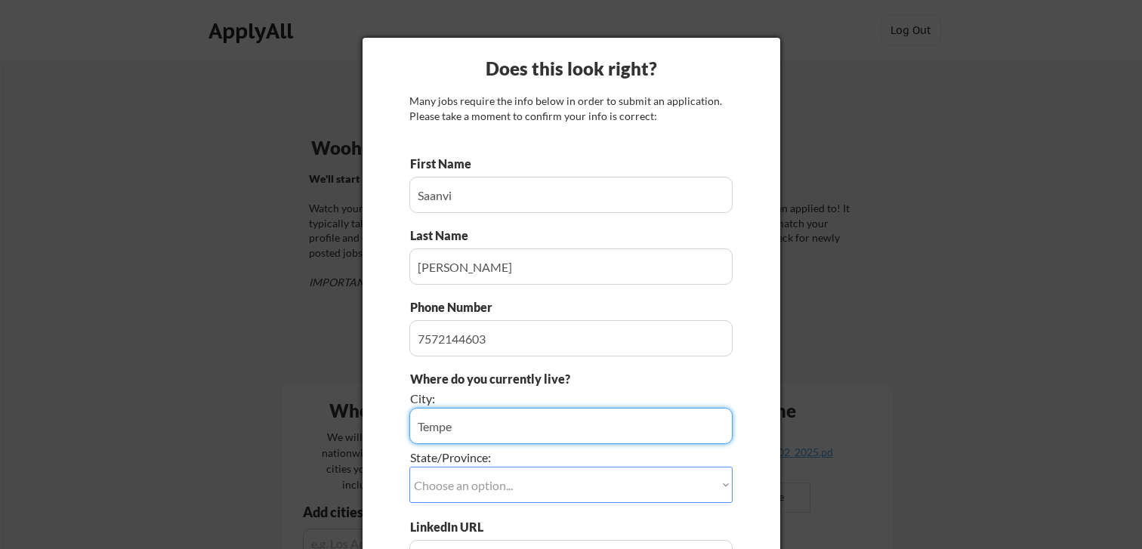
type input "Tempe"
click at [493, 482] on select "Choose an option... Other/Not Applicable [US_STATE] [US_STATE] [GEOGRAPHIC_DATA…" at bounding box center [570, 485] width 323 height 36
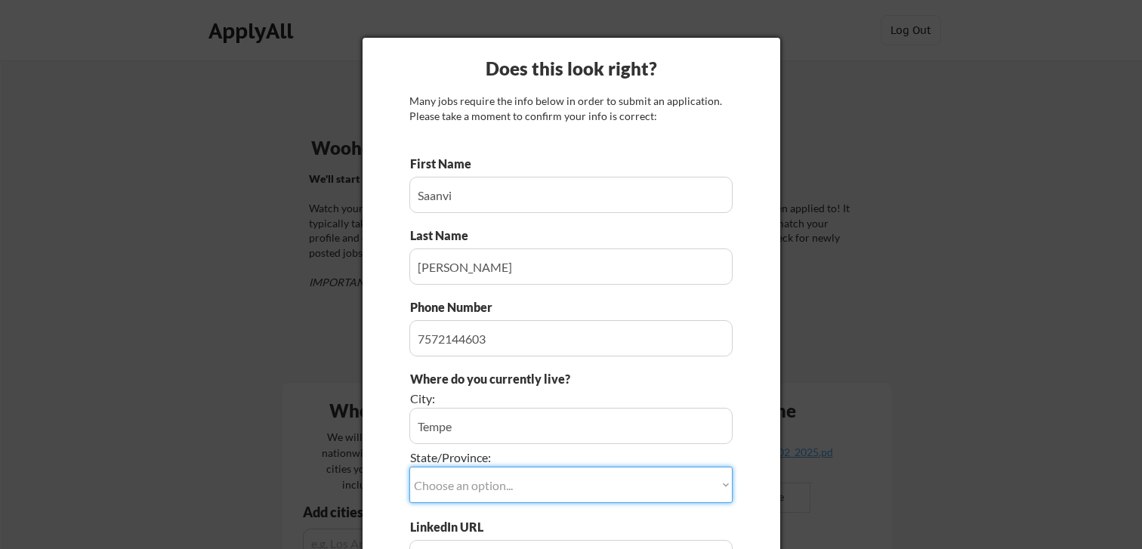
select select ""[US_STATE]""
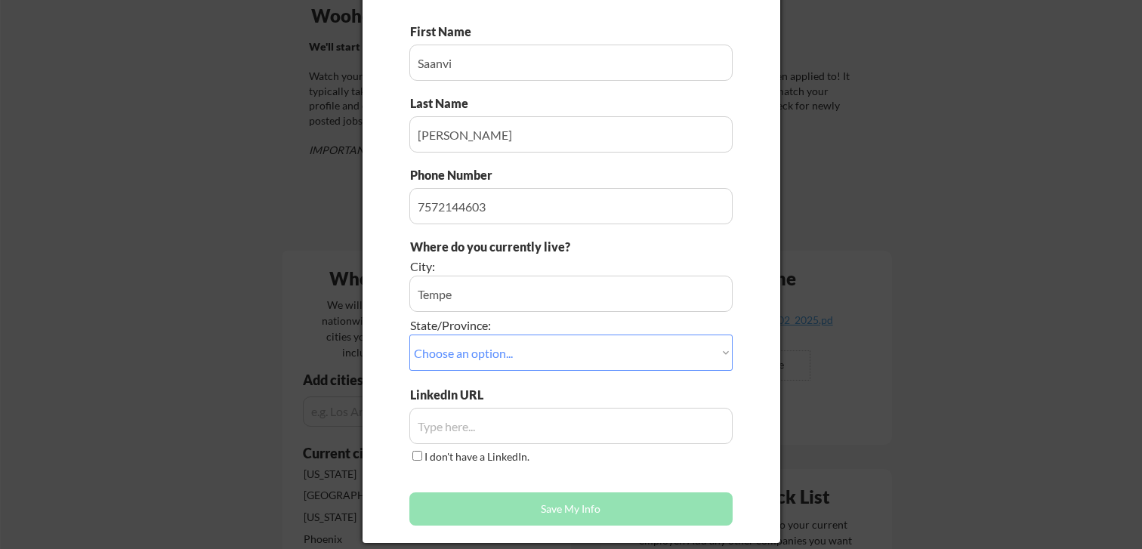
scroll to position [133, 0]
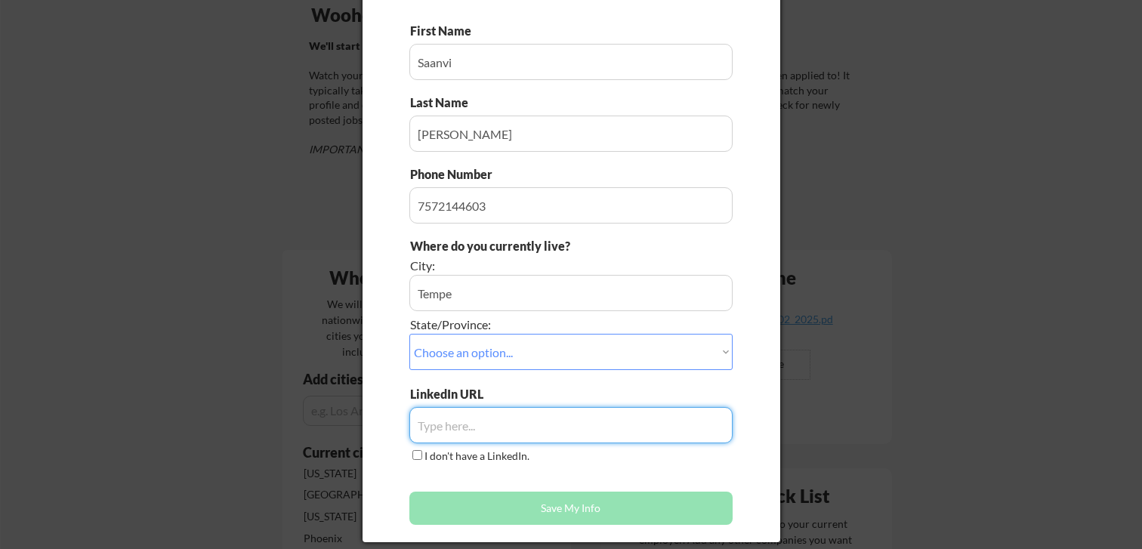
click at [478, 433] on input "input" at bounding box center [570, 425] width 323 height 36
paste input "[DOMAIN_NAME][URL][PERSON_NAME]"
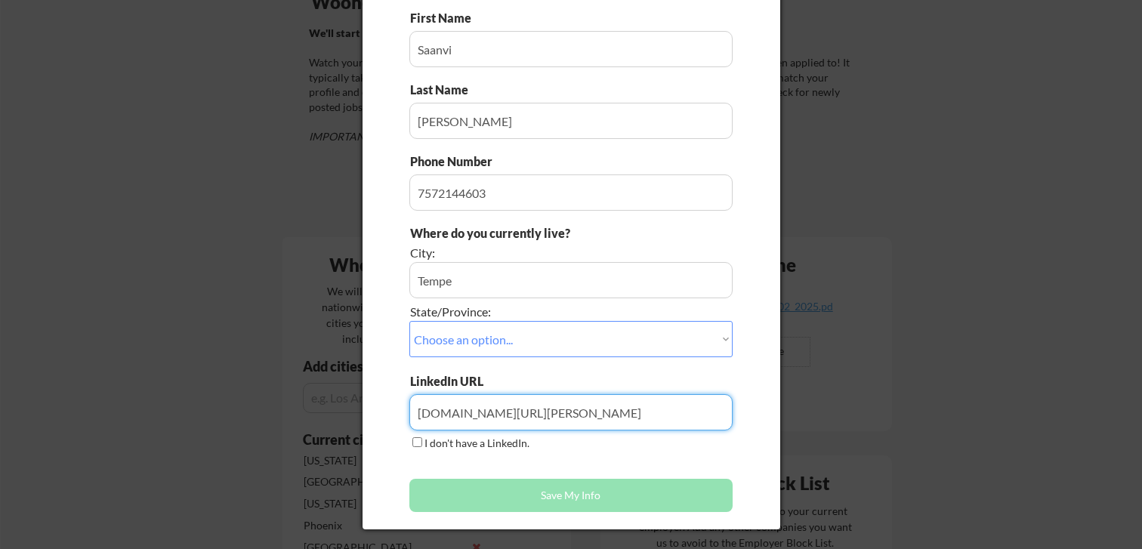
type input "[DOMAIN_NAME][URL][PERSON_NAME]"
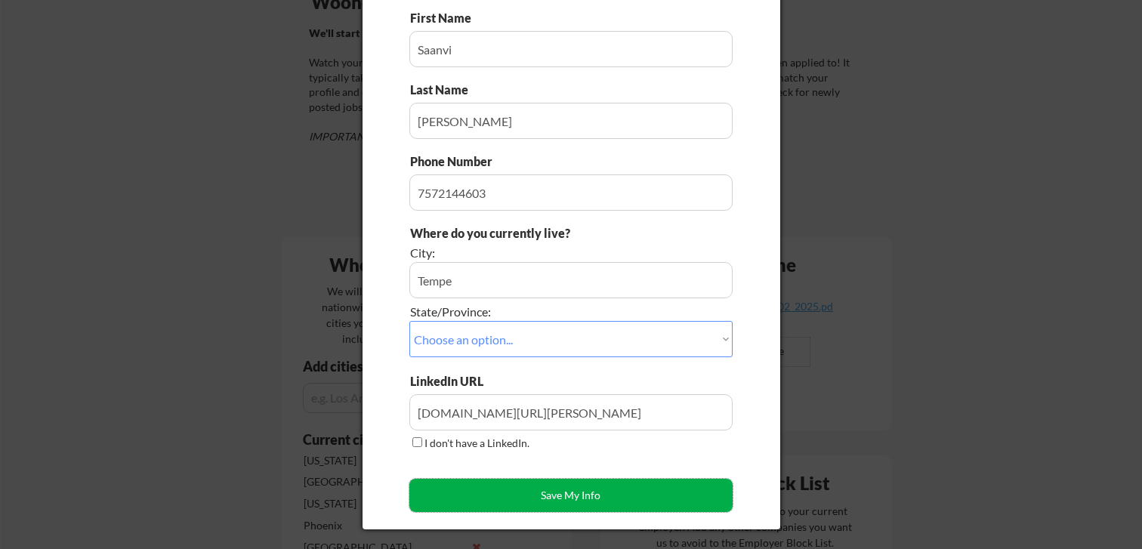
click at [511, 497] on button "Save My Info" at bounding box center [570, 495] width 323 height 33
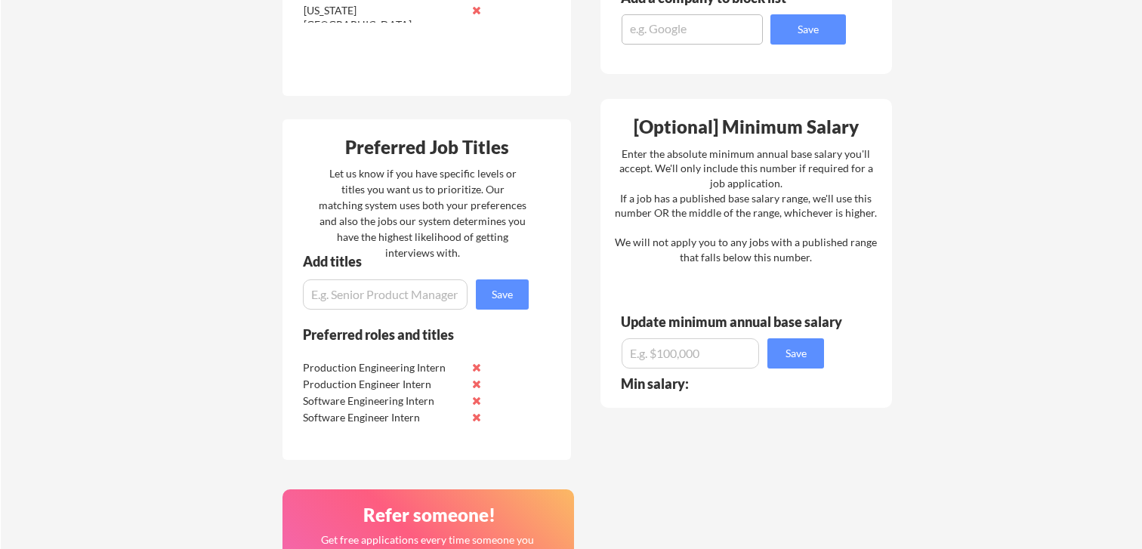
scroll to position [728, 0]
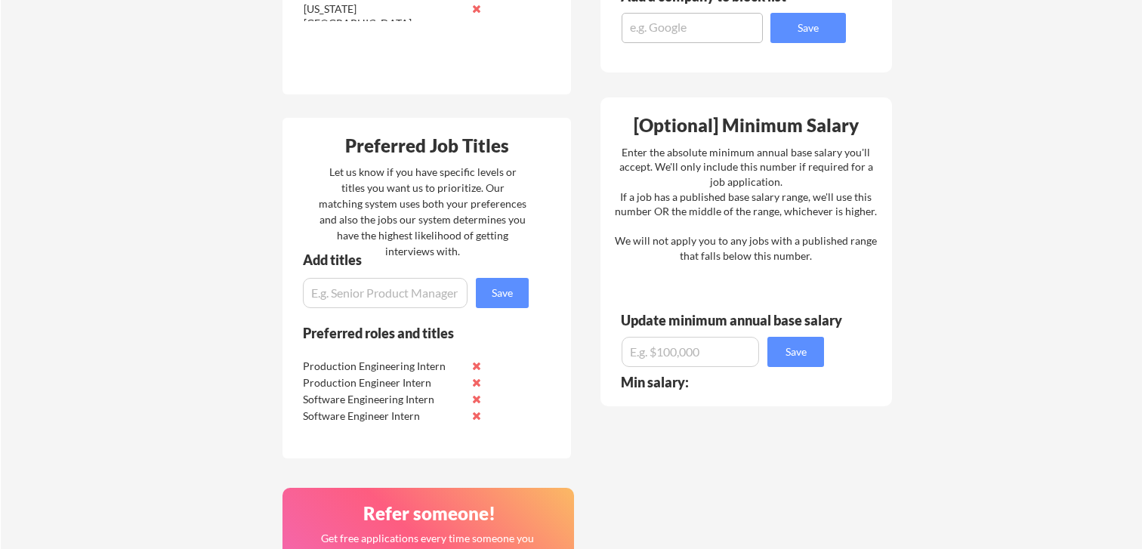
click at [361, 285] on input "input" at bounding box center [385, 293] width 165 height 30
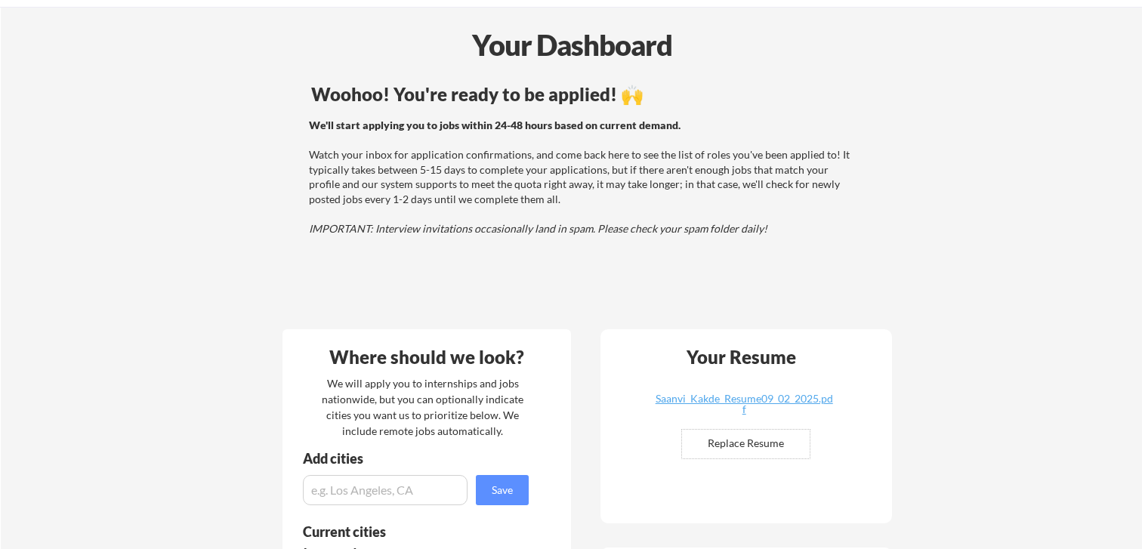
scroll to position [52, 0]
